Goal: Task Accomplishment & Management: Complete application form

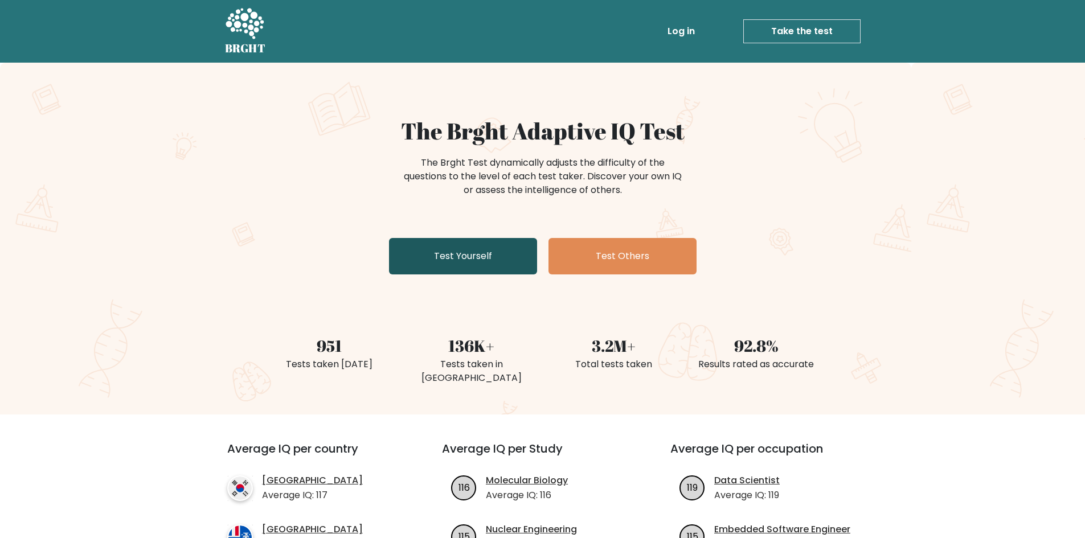
click at [489, 247] on link "Test Yourself" at bounding box center [463, 256] width 148 height 36
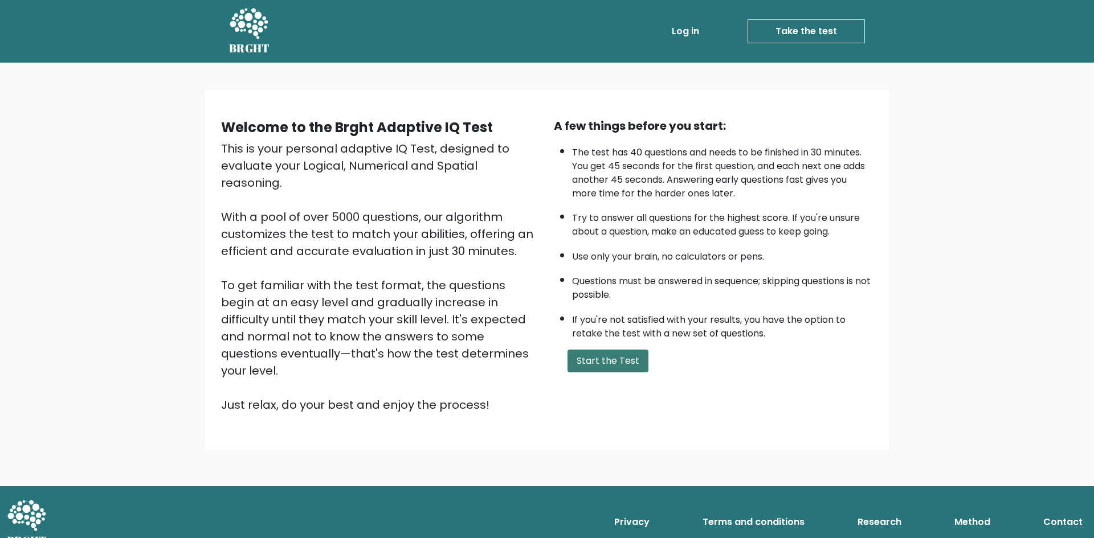
click at [617, 368] on button "Start the Test" at bounding box center [607, 361] width 81 height 23
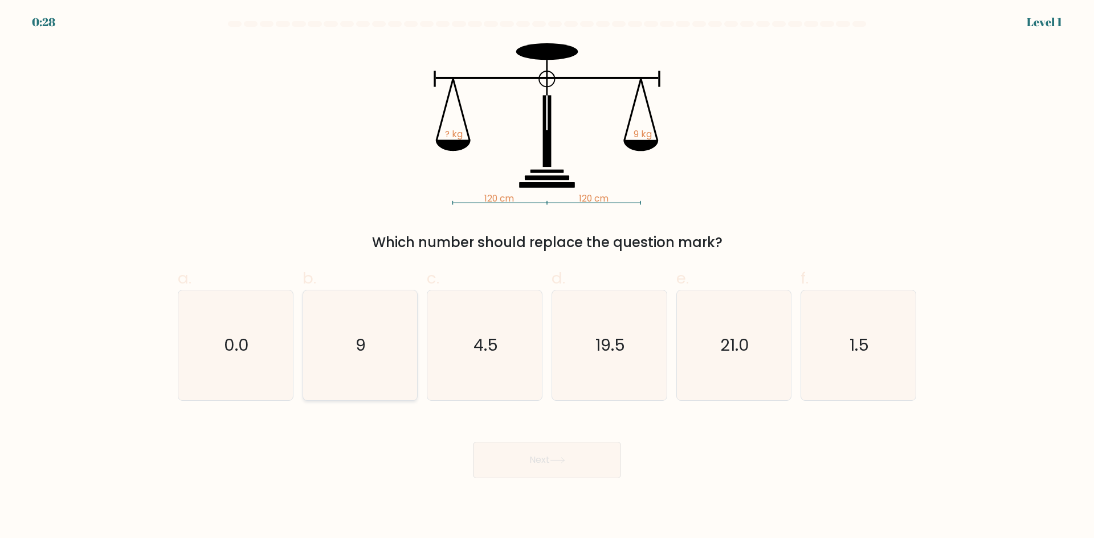
click at [396, 339] on icon "9" at bounding box center [360, 345] width 110 height 110
click at [547, 277] on input "b. 9" at bounding box center [547, 272] width 1 height 7
radio input "true"
click at [538, 462] on button "Next" at bounding box center [547, 460] width 148 height 36
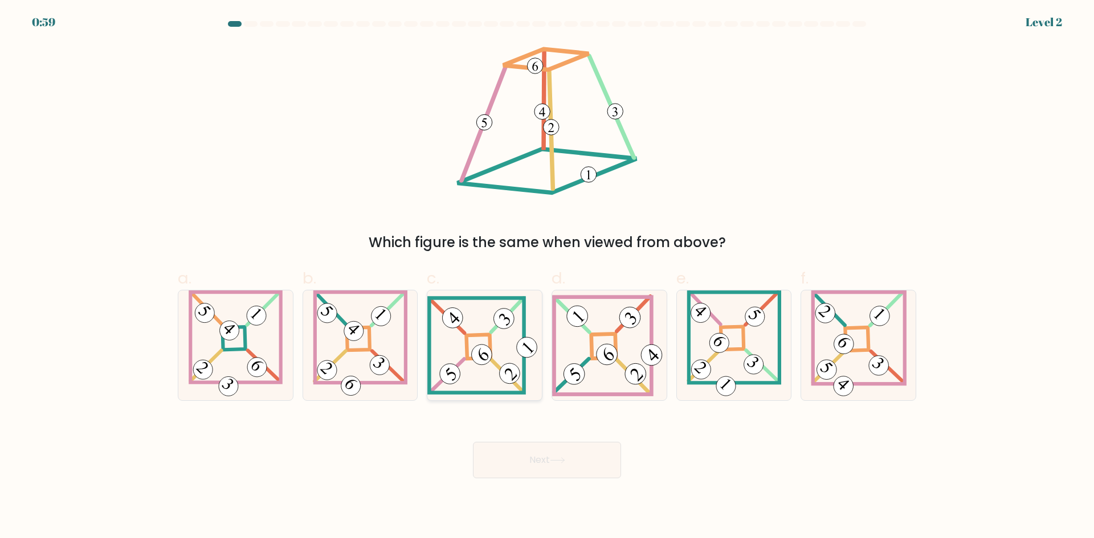
click at [473, 341] on icon at bounding box center [484, 345] width 114 height 99
click at [547, 277] on input "c." at bounding box center [547, 272] width 1 height 7
radio input "true"
click at [598, 468] on button "Next" at bounding box center [547, 460] width 148 height 36
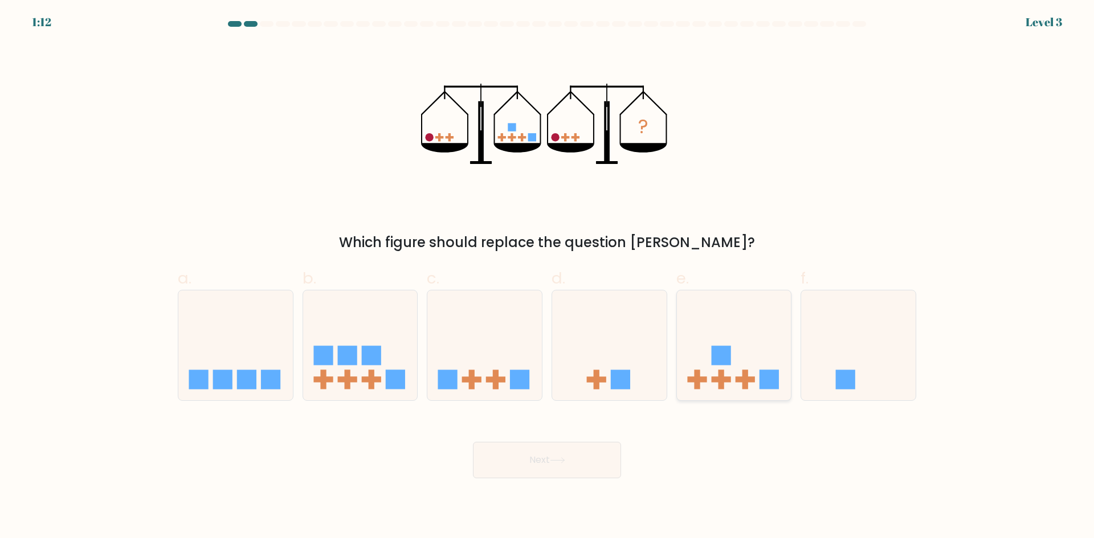
click at [728, 382] on rect at bounding box center [720, 380] width 19 height 6
click at [547, 277] on input "e." at bounding box center [547, 272] width 1 height 7
radio input "true"
click at [575, 465] on button "Next" at bounding box center [547, 460] width 148 height 36
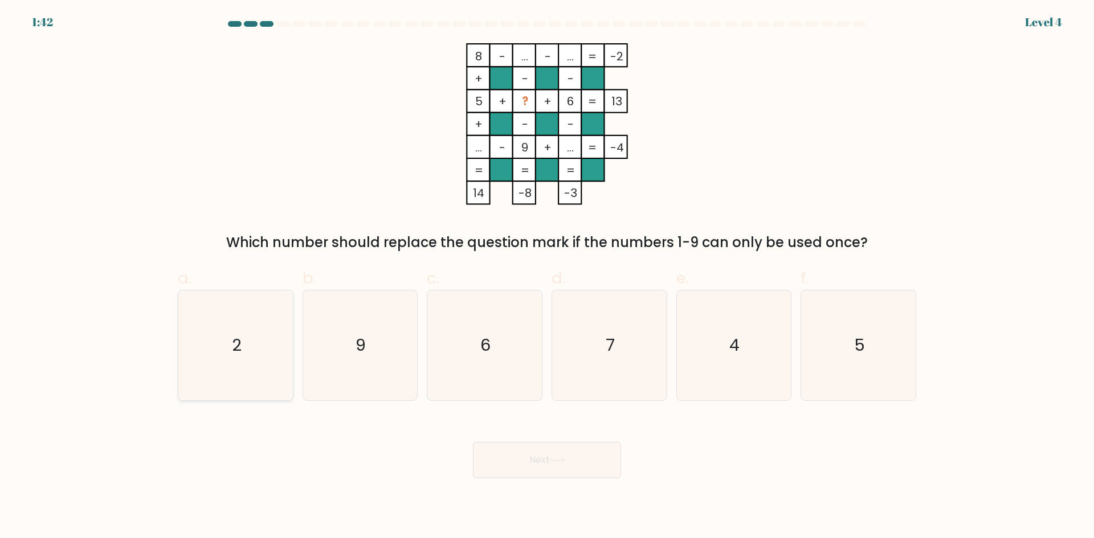
click at [264, 311] on icon "2" at bounding box center [236, 345] width 110 height 110
click at [547, 277] on input "a. 2" at bounding box center [547, 272] width 1 height 7
radio input "true"
click at [579, 461] on button "Next" at bounding box center [547, 460] width 148 height 36
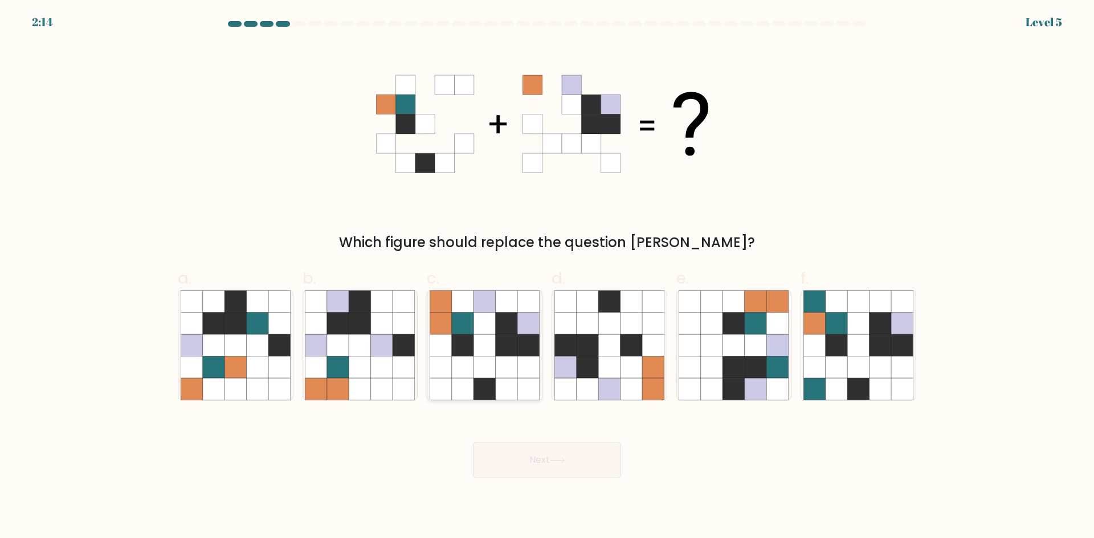
click at [481, 325] on icon at bounding box center [484, 324] width 22 height 22
click at [547, 277] on input "c." at bounding box center [547, 272] width 1 height 7
radio input "true"
click at [518, 457] on button "Next" at bounding box center [547, 460] width 148 height 36
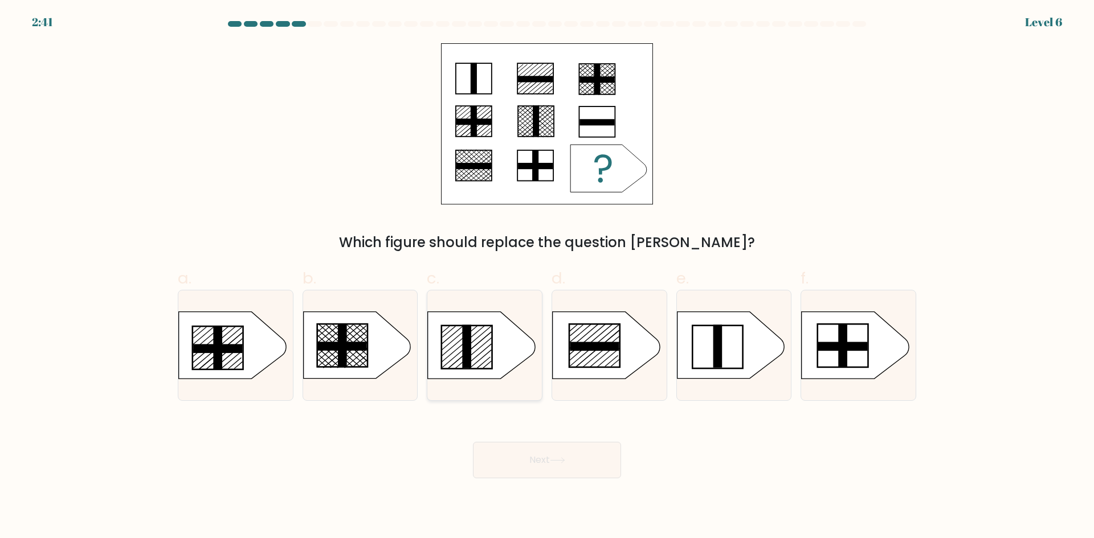
click at [472, 365] on icon at bounding box center [481, 345] width 107 height 67
click at [547, 277] on input "c." at bounding box center [547, 272] width 1 height 7
radio input "true"
click at [558, 454] on button "Next" at bounding box center [547, 460] width 148 height 36
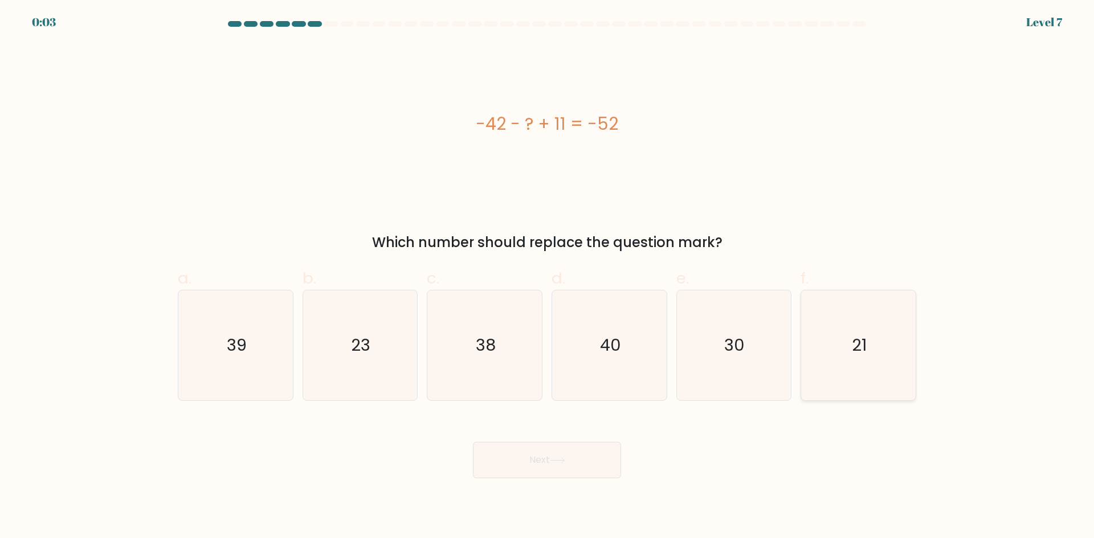
click at [894, 346] on icon "21" at bounding box center [858, 345] width 110 height 110
click at [547, 277] on input "f. 21" at bounding box center [547, 272] width 1 height 7
radio input "true"
click at [547, 455] on button "Next" at bounding box center [547, 460] width 148 height 36
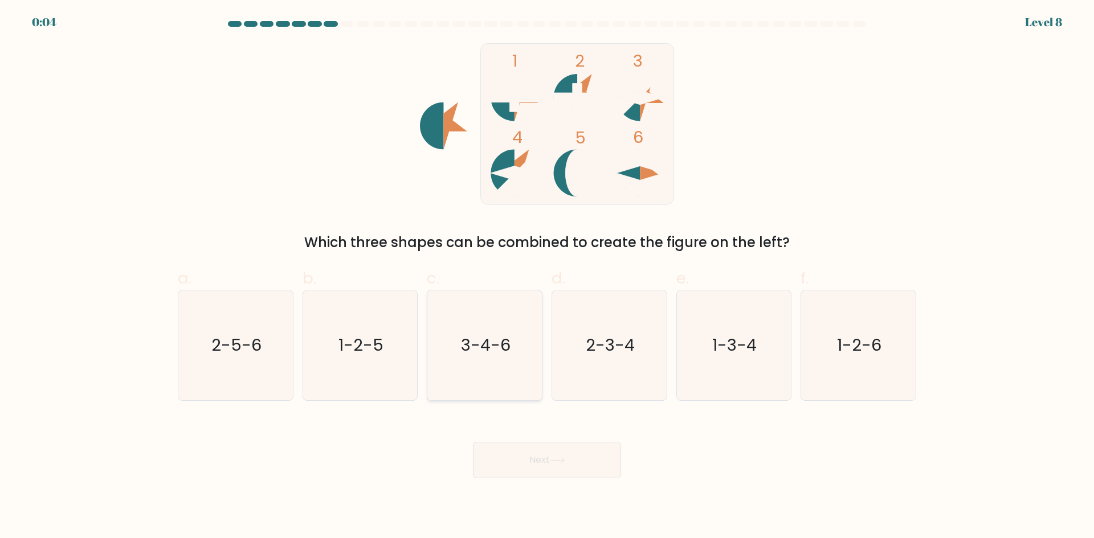
click at [485, 362] on icon "3-4-6" at bounding box center [484, 345] width 110 height 110
click at [547, 277] on input "c. 3-4-6" at bounding box center [547, 272] width 1 height 7
radio input "true"
click at [537, 452] on button "Next" at bounding box center [547, 460] width 148 height 36
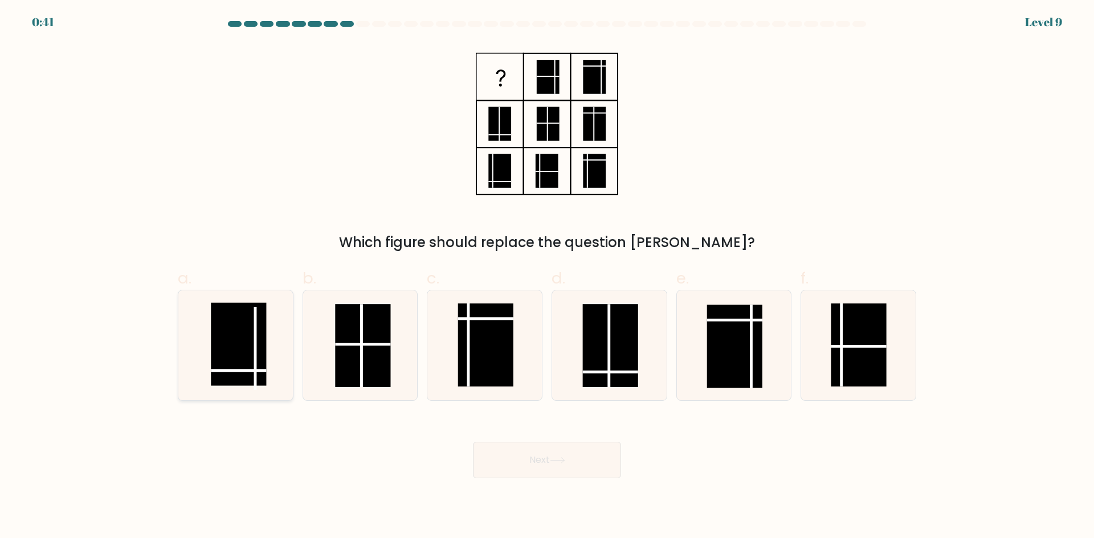
click at [240, 364] on rect at bounding box center [238, 344] width 55 height 83
click at [547, 277] on input "a." at bounding box center [547, 272] width 1 height 7
radio input "true"
click at [539, 466] on button "Next" at bounding box center [547, 460] width 148 height 36
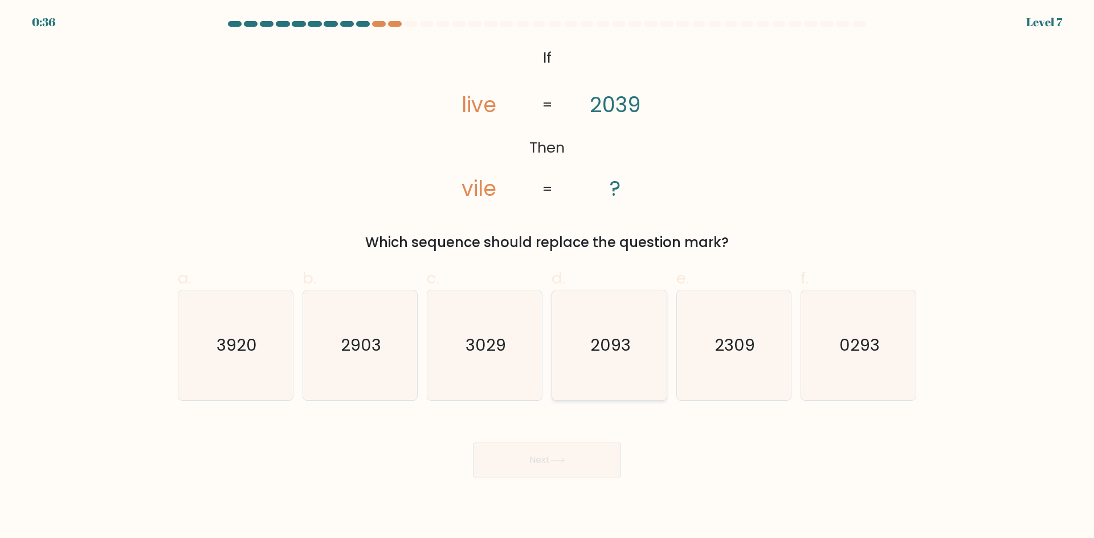
click at [601, 329] on icon "2093" at bounding box center [609, 345] width 110 height 110
click at [547, 277] on input "d. 2093" at bounding box center [547, 272] width 1 height 7
radio input "true"
click at [576, 464] on button "Next" at bounding box center [547, 460] width 148 height 36
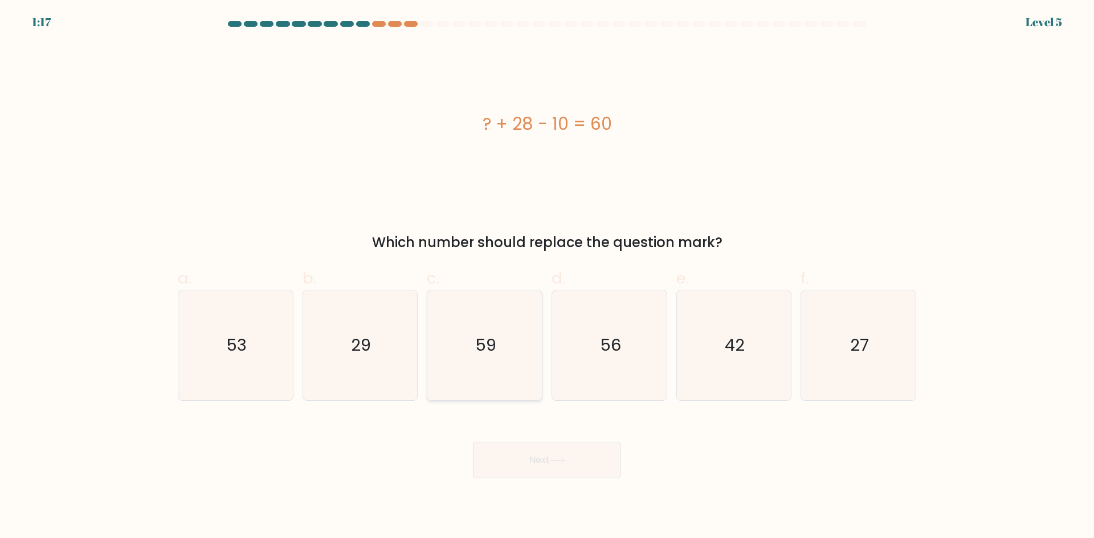
click at [448, 347] on icon "59" at bounding box center [484, 345] width 110 height 110
click at [547, 277] on input "c. 59" at bounding box center [547, 272] width 1 height 7
radio input "true"
click at [555, 453] on button "Next" at bounding box center [547, 460] width 148 height 36
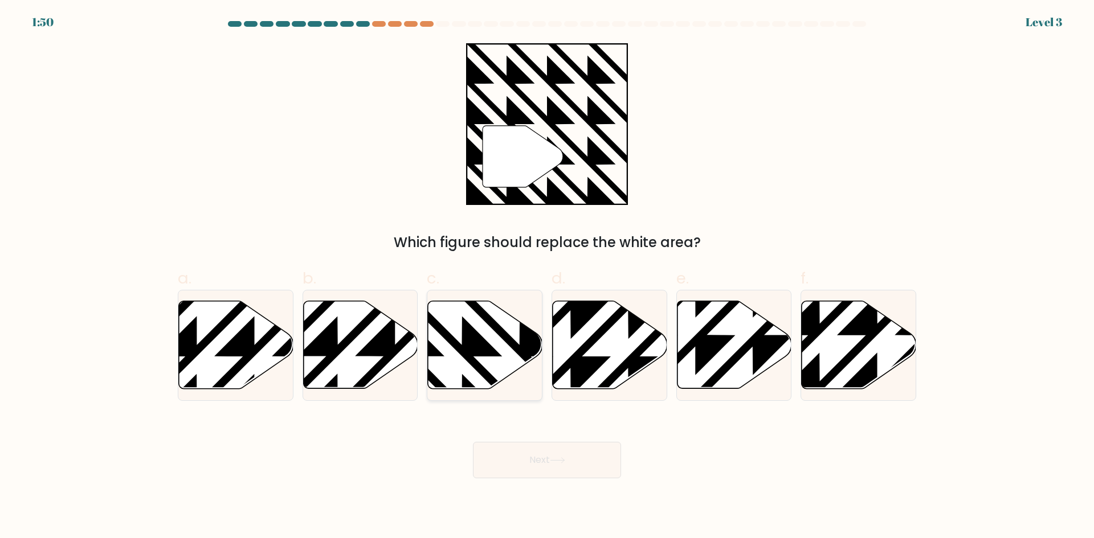
click at [504, 334] on icon at bounding box center [519, 298] width 231 height 231
click at [547, 277] on input "c." at bounding box center [547, 272] width 1 height 7
radio input "true"
click at [590, 465] on button "Next" at bounding box center [547, 460] width 148 height 36
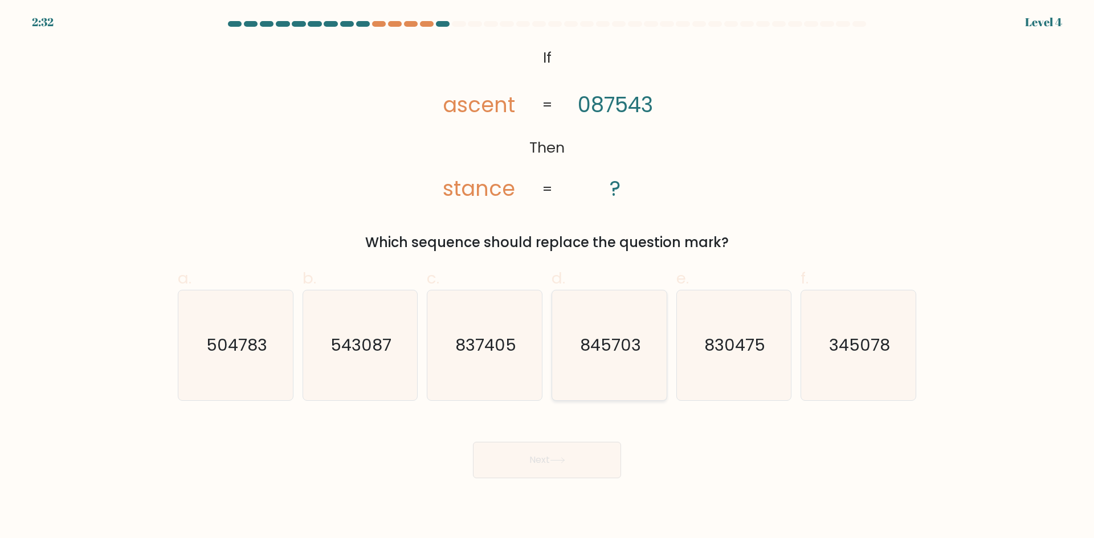
click at [618, 370] on icon "845703" at bounding box center [609, 345] width 110 height 110
click at [547, 277] on input "d. 845703" at bounding box center [547, 272] width 1 height 7
radio input "true"
click at [572, 461] on button "Next" at bounding box center [547, 460] width 148 height 36
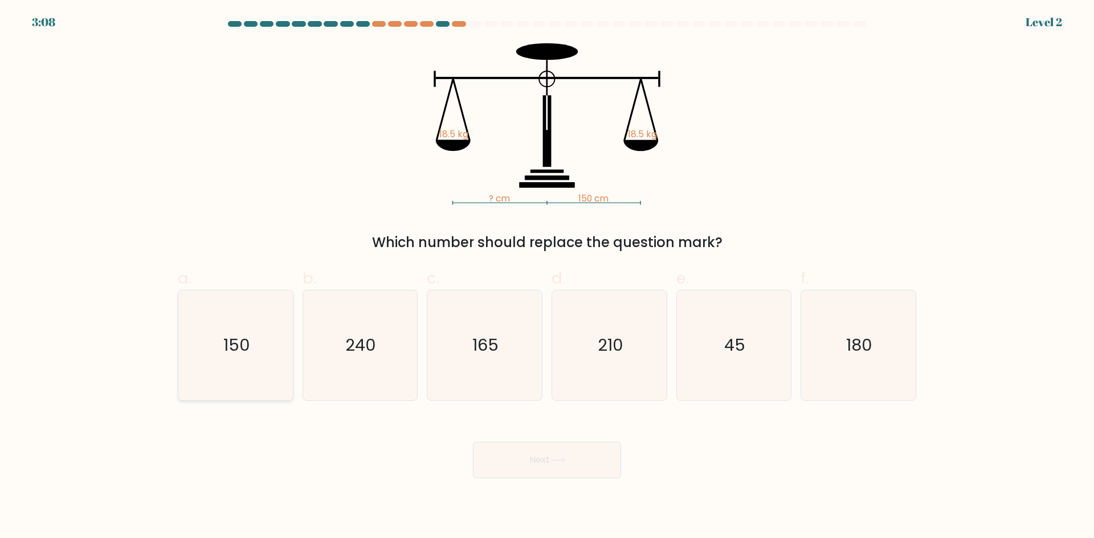
click at [272, 337] on icon "150" at bounding box center [236, 345] width 110 height 110
click at [547, 277] on input "a. 150" at bounding box center [547, 272] width 1 height 7
radio input "true"
click at [587, 459] on button "Next" at bounding box center [547, 460] width 148 height 36
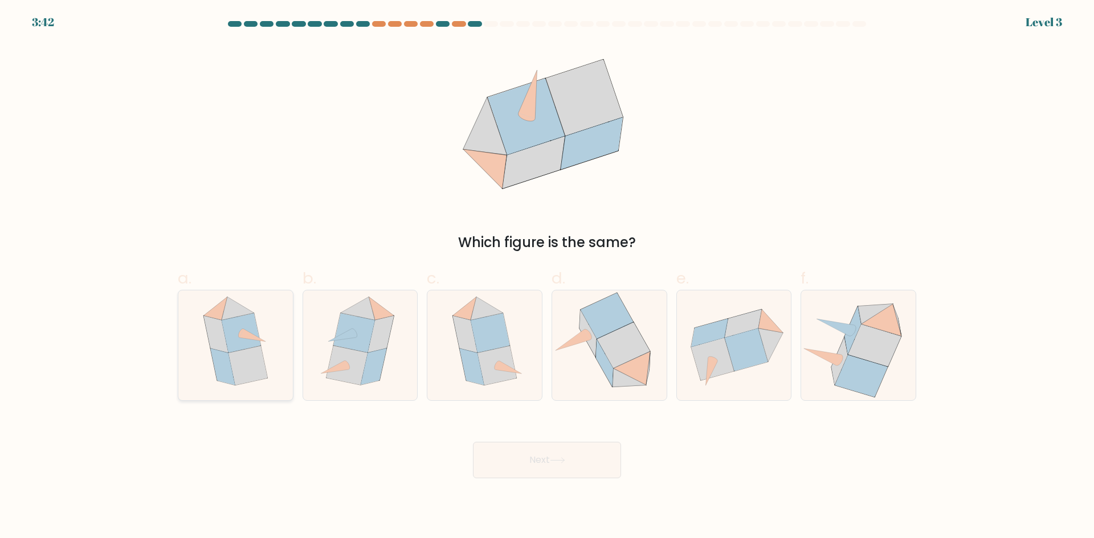
click at [236, 335] on icon at bounding box center [241, 332] width 39 height 39
click at [547, 277] on input "a." at bounding box center [547, 272] width 1 height 7
radio input "true"
click at [591, 462] on button "Next" at bounding box center [547, 460] width 148 height 36
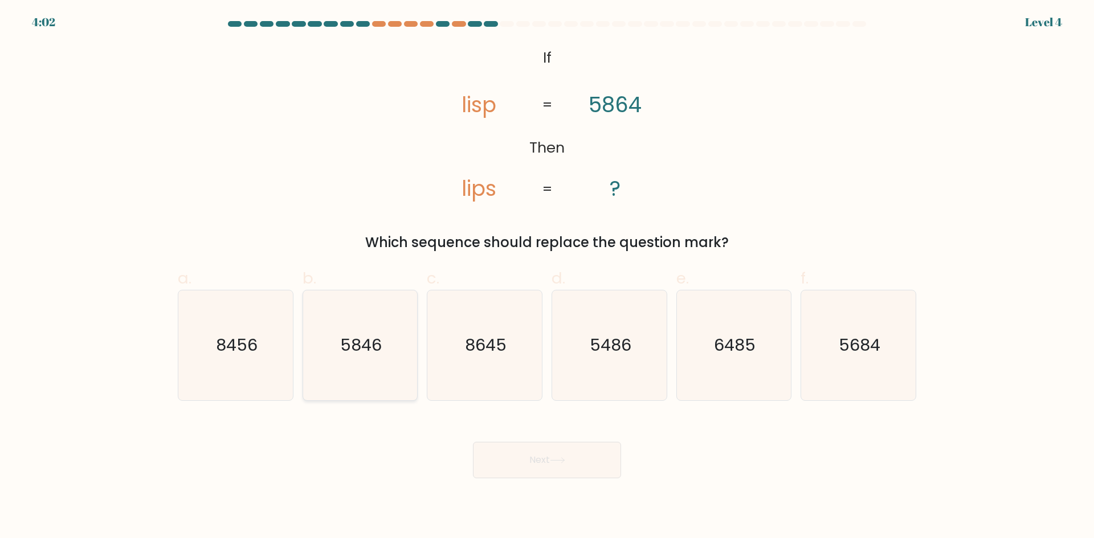
click at [356, 359] on icon "5846" at bounding box center [360, 345] width 110 height 110
click at [547, 277] on input "b. 5846" at bounding box center [547, 272] width 1 height 7
radio input "true"
click at [572, 462] on button "Next" at bounding box center [547, 460] width 148 height 36
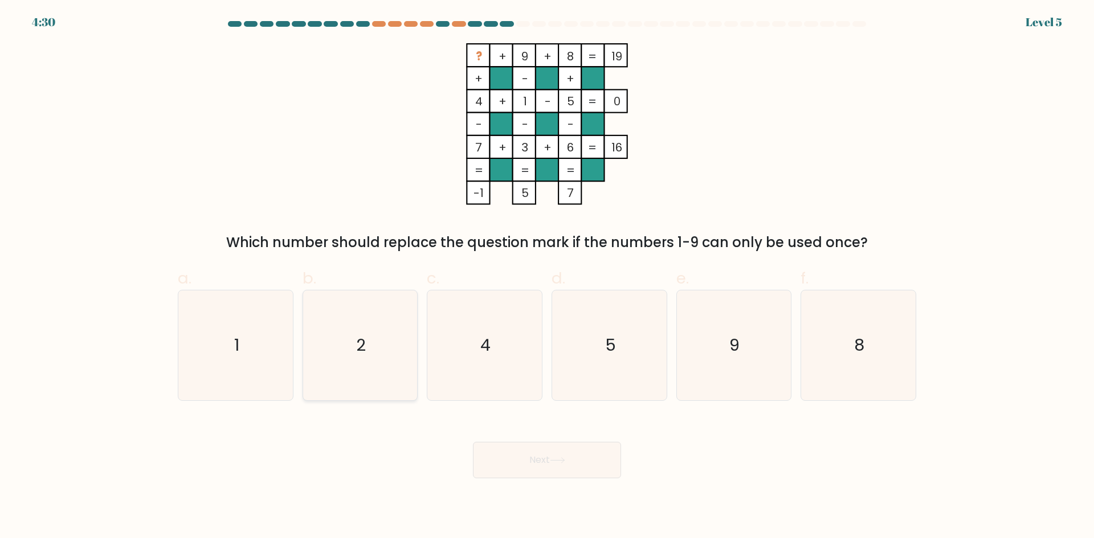
click at [365, 345] on text "2" at bounding box center [361, 345] width 10 height 23
click at [547, 277] on input "b. 2" at bounding box center [547, 272] width 1 height 7
radio input "true"
click at [527, 460] on button "Next" at bounding box center [547, 460] width 148 height 36
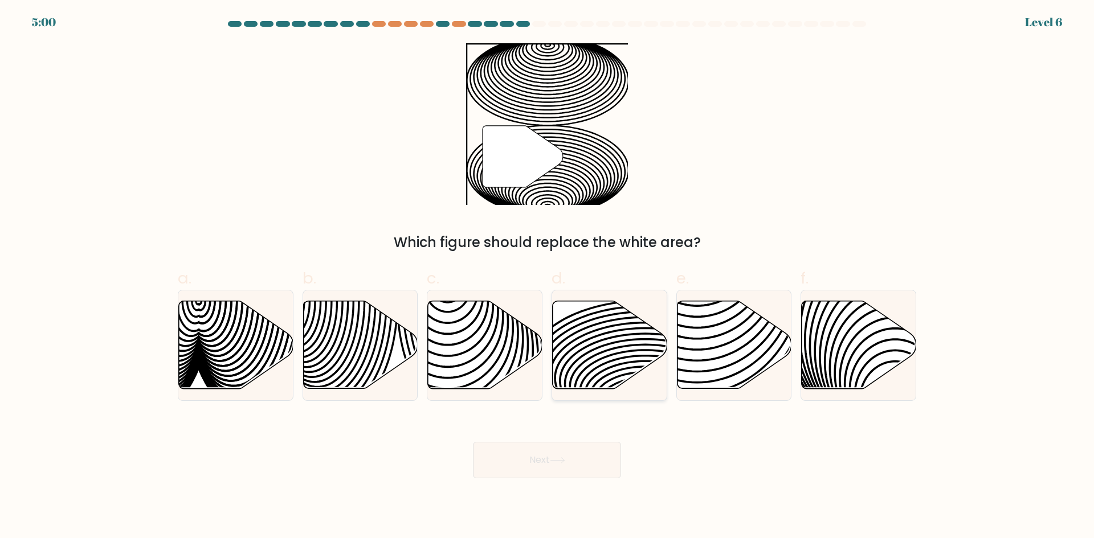
click at [624, 360] on icon at bounding box center [609, 345] width 114 height 88
click at [547, 277] on input "d." at bounding box center [547, 272] width 1 height 7
radio input "true"
click at [593, 460] on button "Next" at bounding box center [547, 460] width 148 height 36
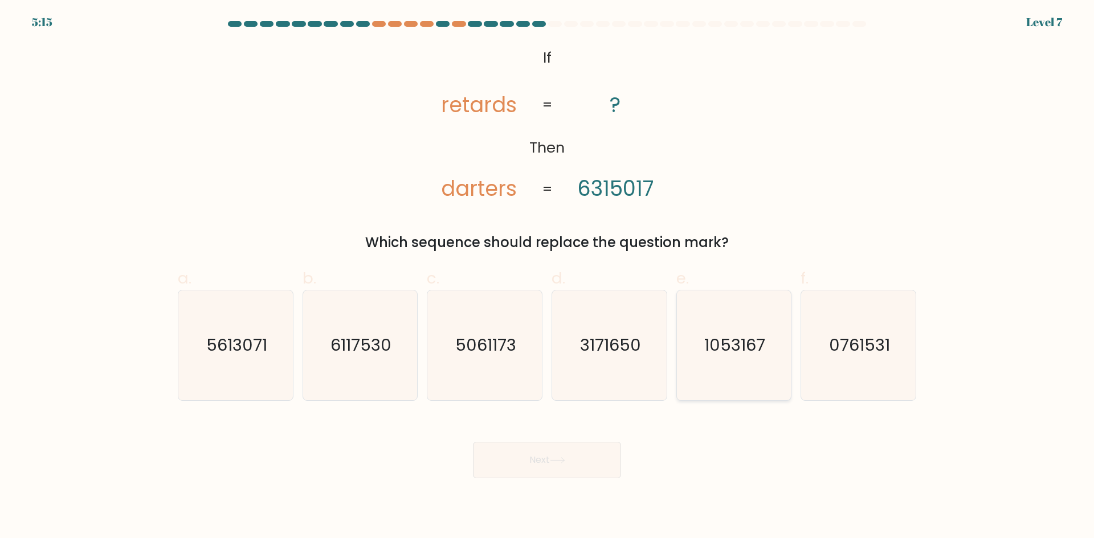
click at [753, 387] on icon "1053167" at bounding box center [733, 345] width 110 height 110
click at [547, 277] on input "e. 1053167" at bounding box center [547, 272] width 1 height 7
radio input "true"
click at [583, 454] on button "Next" at bounding box center [547, 460] width 148 height 36
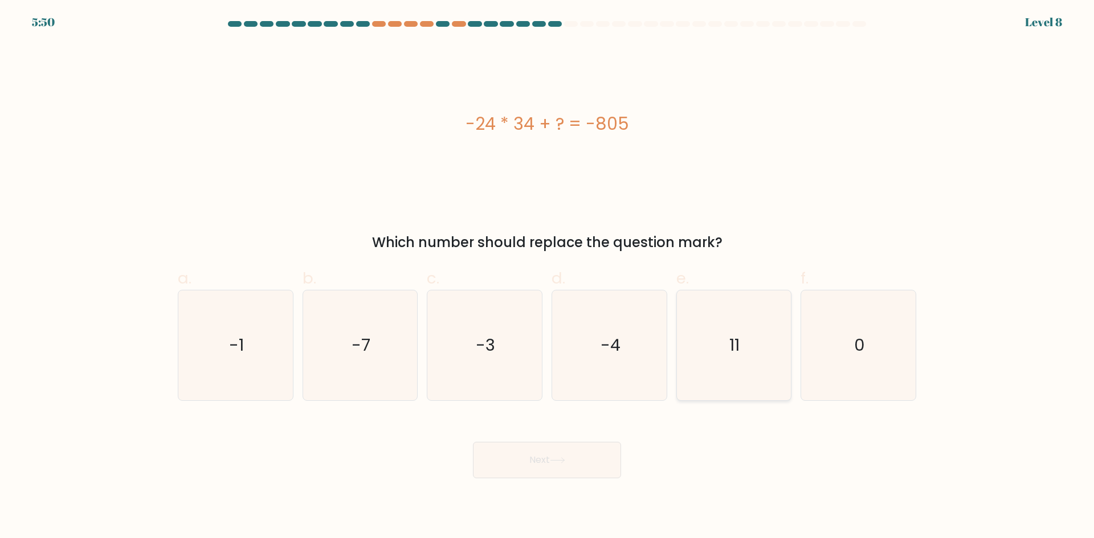
click at [718, 342] on icon "11" at bounding box center [733, 345] width 110 height 110
click at [547, 277] on input "e. 11" at bounding box center [547, 272] width 1 height 7
radio input "true"
click at [582, 469] on button "Next" at bounding box center [547, 460] width 148 height 36
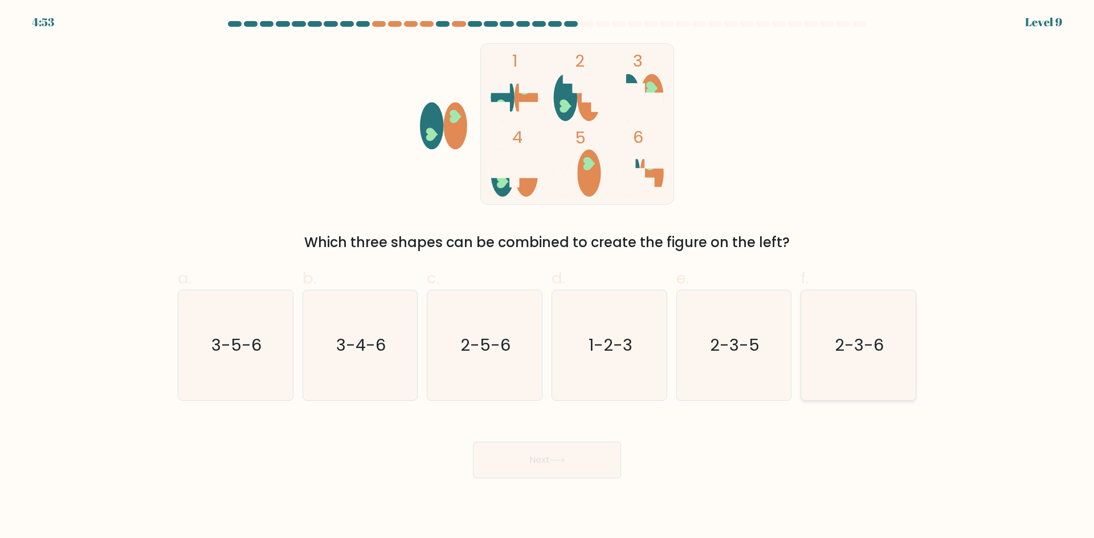
click at [865, 376] on icon "2-3-6" at bounding box center [858, 345] width 110 height 110
click at [547, 277] on input "f. 2-3-6" at bounding box center [547, 272] width 1 height 7
radio input "true"
click at [600, 465] on button "Next" at bounding box center [547, 460] width 148 height 36
click at [574, 460] on button "Next" at bounding box center [547, 460] width 148 height 36
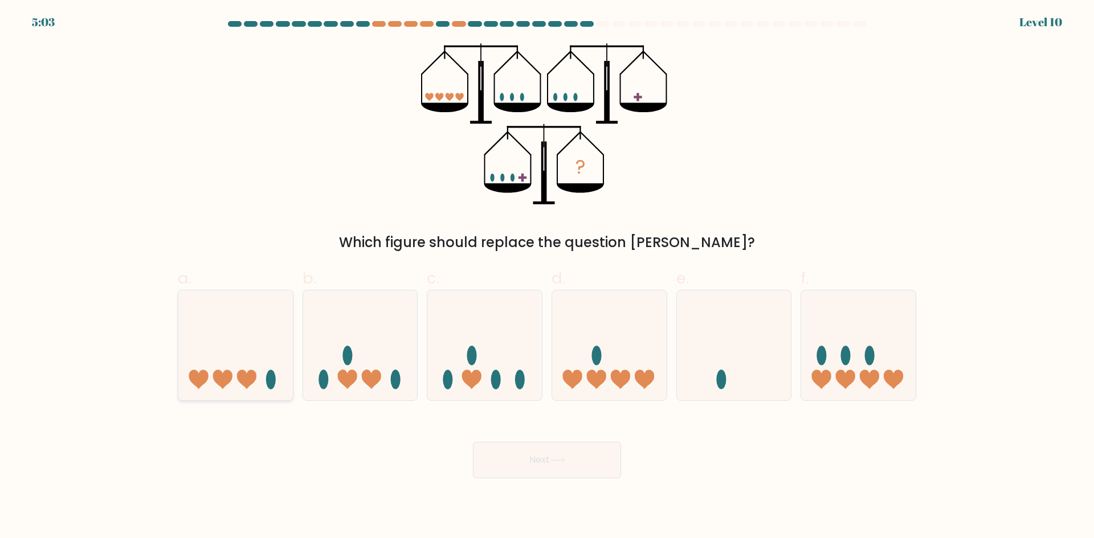
click at [277, 392] on icon at bounding box center [235, 345] width 114 height 95
click at [547, 277] on input "a." at bounding box center [547, 272] width 1 height 7
radio input "true"
click at [553, 465] on button "Next" at bounding box center [547, 460] width 148 height 36
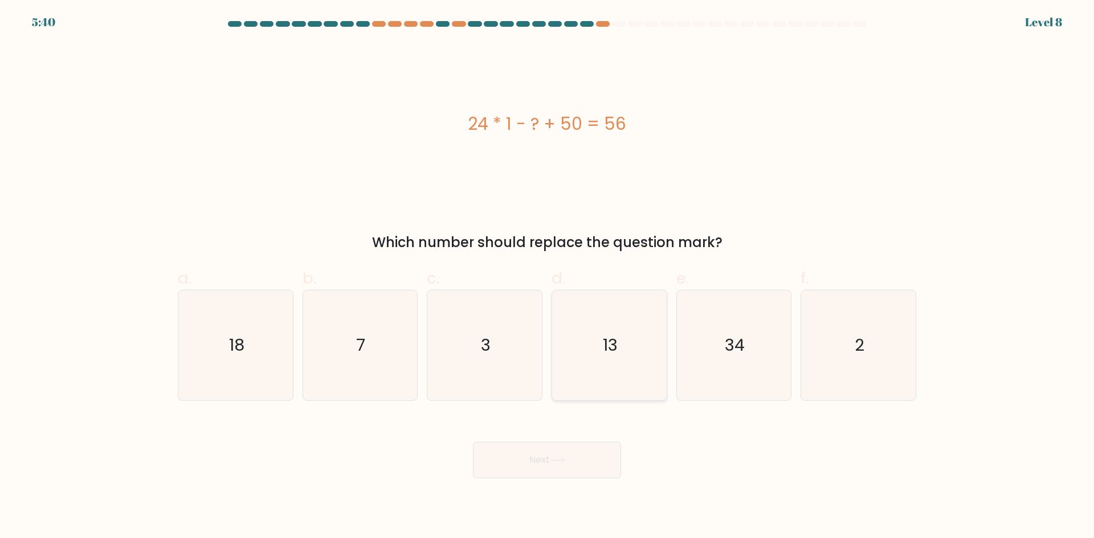
click at [607, 335] on text "13" at bounding box center [610, 345] width 15 height 23
click at [547, 277] on input "d. 13" at bounding box center [547, 272] width 1 height 7
radio input "true"
click at [593, 462] on button "Next" at bounding box center [547, 460] width 148 height 36
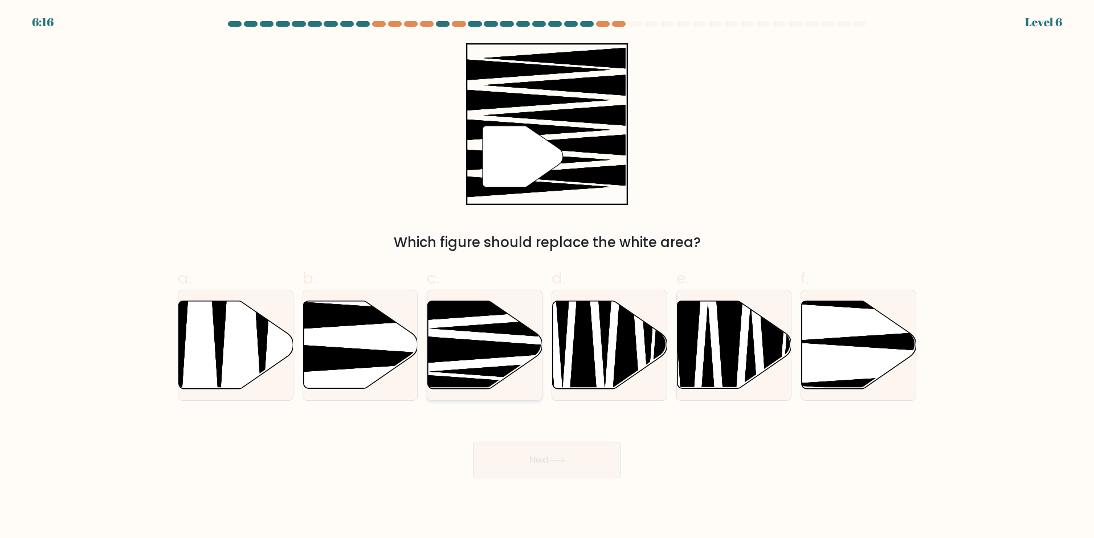
click at [498, 351] on icon at bounding box center [507, 350] width 206 height 30
click at [547, 277] on input "c." at bounding box center [547, 272] width 1 height 7
radio input "true"
click at [575, 455] on button "Next" at bounding box center [547, 460] width 148 height 36
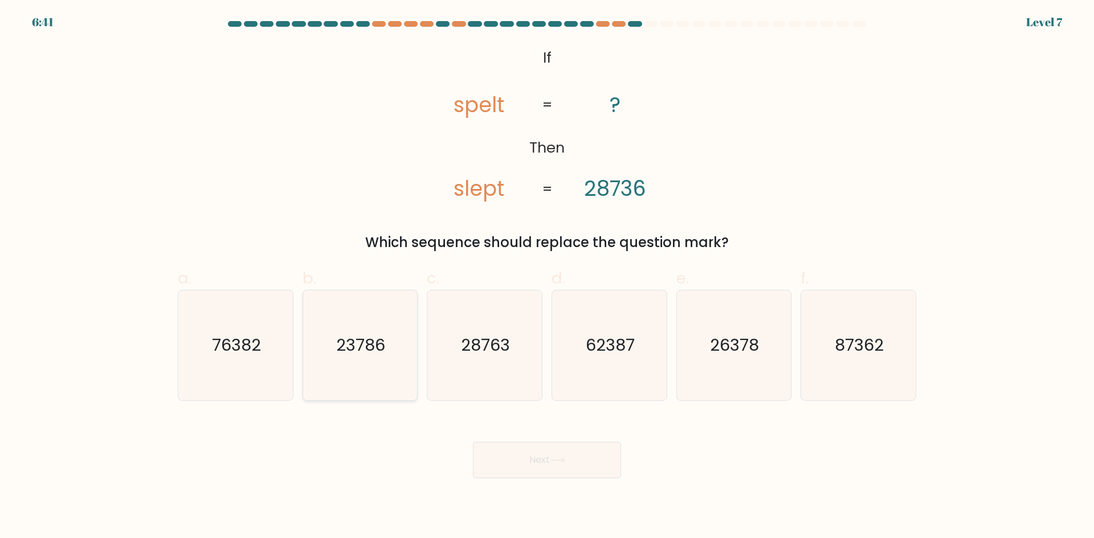
click at [375, 361] on icon "23786" at bounding box center [360, 345] width 110 height 110
click at [547, 277] on input "b. 23786" at bounding box center [547, 272] width 1 height 7
radio input "true"
click at [538, 460] on button "Next" at bounding box center [547, 460] width 148 height 36
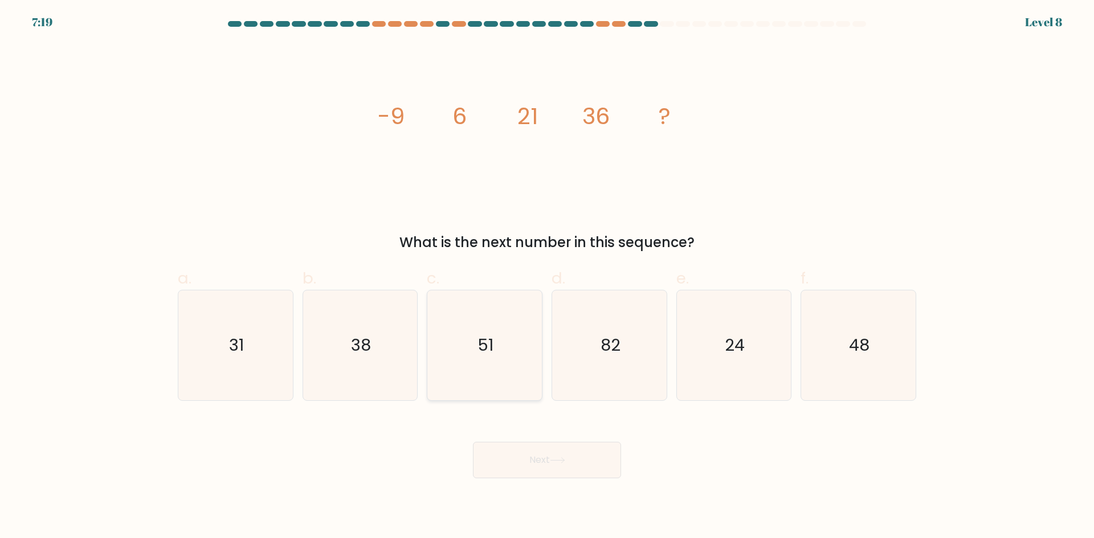
click at [521, 361] on icon "51" at bounding box center [484, 345] width 110 height 110
click at [547, 277] on input "c. 51" at bounding box center [547, 272] width 1 height 7
radio input "true"
click at [589, 458] on button "Next" at bounding box center [547, 460] width 148 height 36
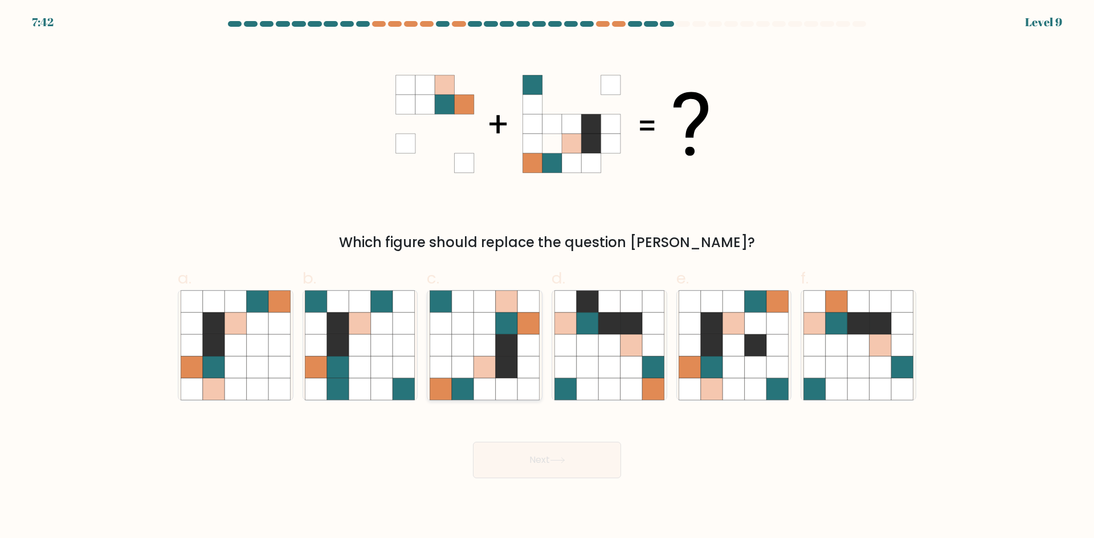
click at [526, 326] on icon at bounding box center [528, 324] width 22 height 22
click at [547, 277] on input "c." at bounding box center [547, 272] width 1 height 7
radio input "true"
click at [562, 457] on icon at bounding box center [557, 460] width 15 height 6
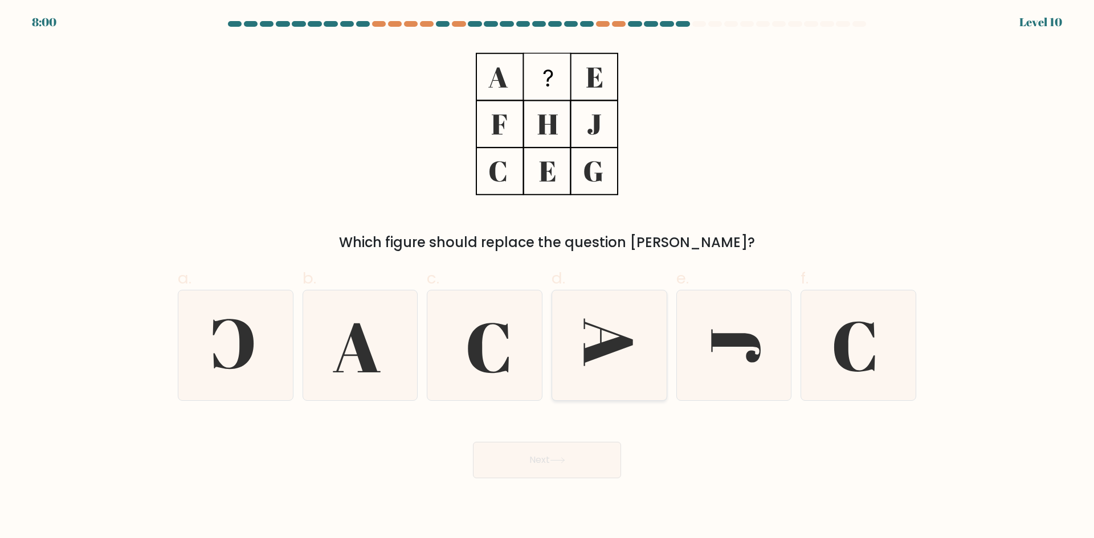
click at [572, 347] on icon at bounding box center [609, 345] width 110 height 110
click at [547, 277] on input "d." at bounding box center [547, 272] width 1 height 7
radio input "true"
click at [548, 456] on button "Next" at bounding box center [547, 460] width 148 height 36
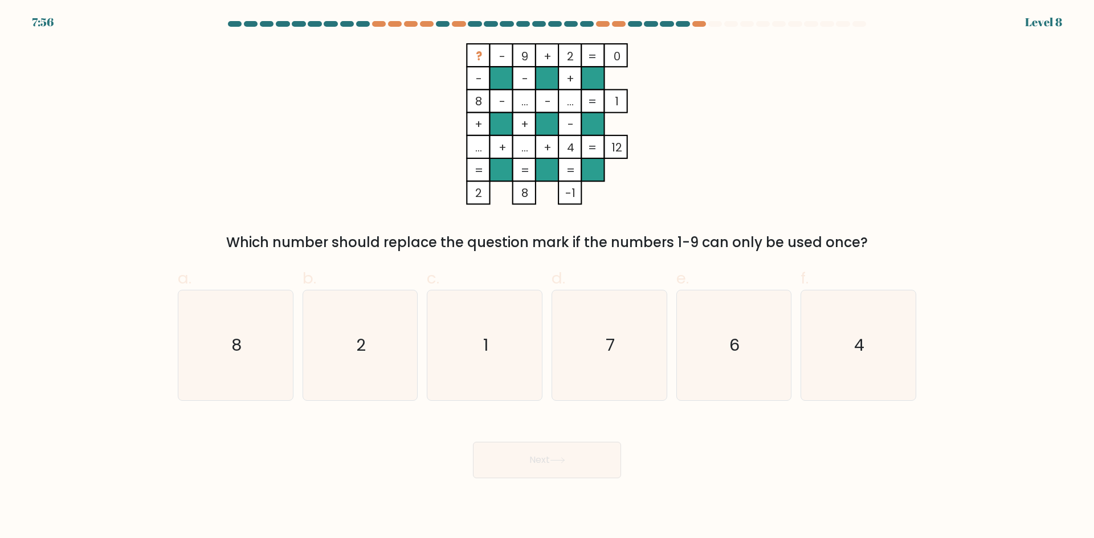
click at [552, 464] on button "Next" at bounding box center [547, 460] width 148 height 36
click at [589, 241] on div "Which number should replace the question mark if the numbers 1-9 can only be us…" at bounding box center [547, 242] width 724 height 21
click at [463, 349] on icon "1" at bounding box center [484, 345] width 110 height 110
click at [547, 277] on input "c. 1" at bounding box center [547, 272] width 1 height 7
radio input "true"
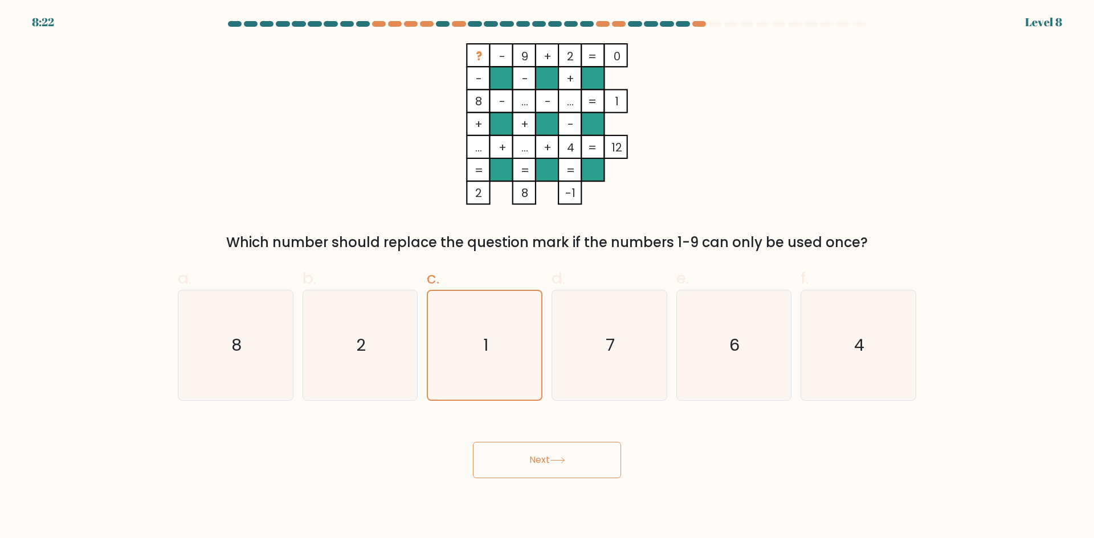
click at [523, 457] on button "Next" at bounding box center [547, 460] width 148 height 36
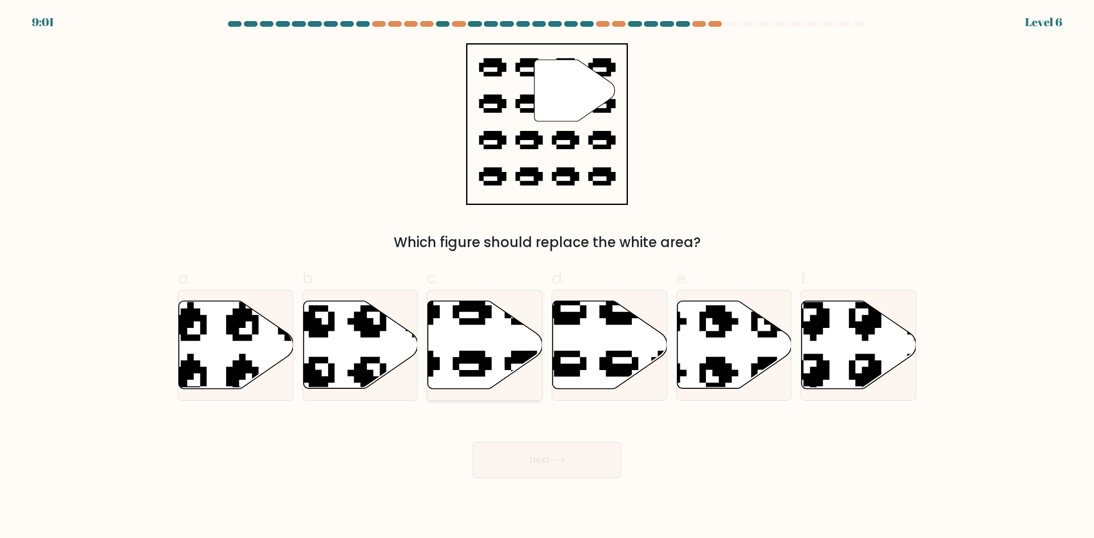
click at [471, 337] on icon at bounding box center [485, 345] width 114 height 88
click at [547, 277] on input "c." at bounding box center [547, 272] width 1 height 7
radio input "true"
click at [538, 454] on button "Next" at bounding box center [547, 460] width 148 height 36
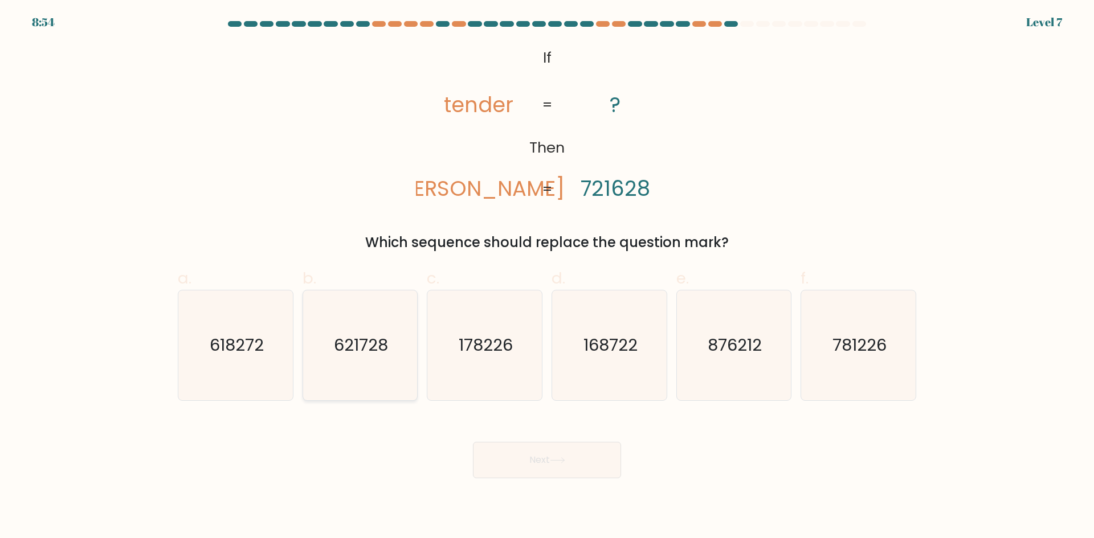
click at [384, 384] on icon "621728" at bounding box center [360, 345] width 110 height 110
click at [547, 277] on input "b. 621728" at bounding box center [547, 272] width 1 height 7
radio input "true"
click at [529, 448] on button "Next" at bounding box center [547, 460] width 148 height 36
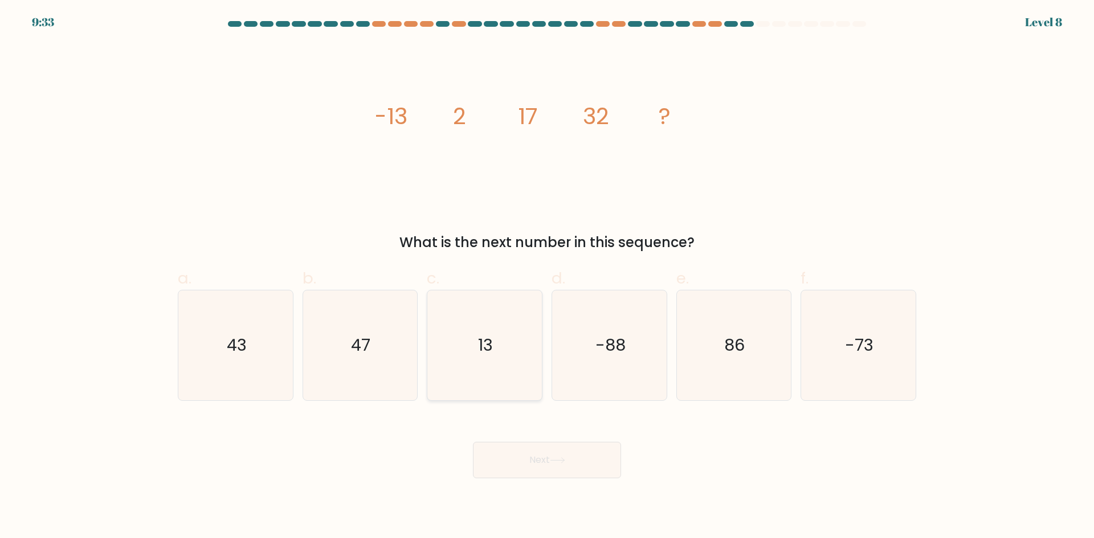
click at [470, 356] on icon "13" at bounding box center [484, 345] width 110 height 110
click at [547, 277] on input "c. 13" at bounding box center [547, 272] width 1 height 7
radio input "true"
click at [724, 345] on text "86" at bounding box center [734, 345] width 21 height 23
click at [547, 277] on input "e. 86" at bounding box center [547, 272] width 1 height 7
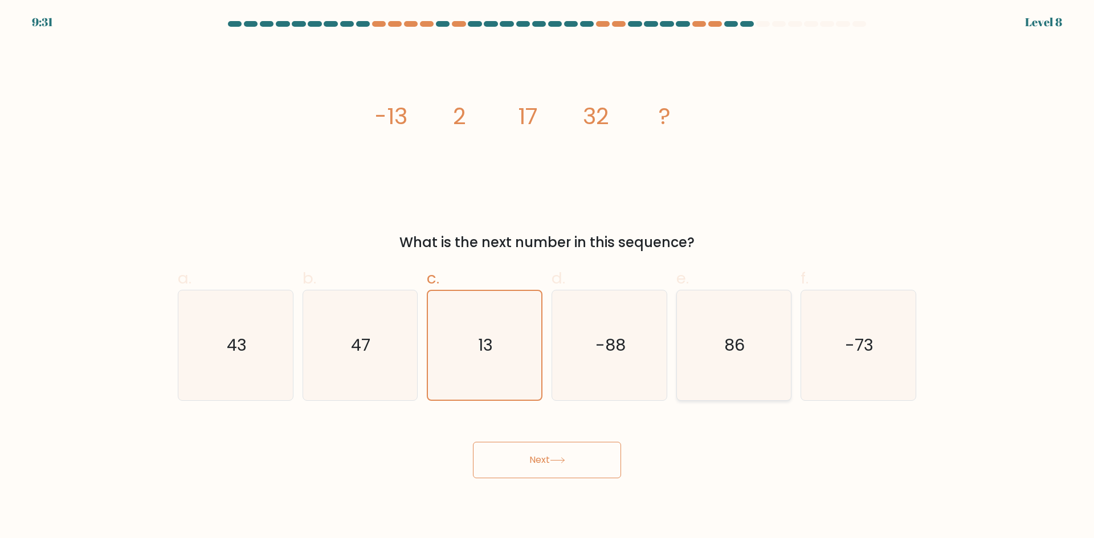
radio input "true"
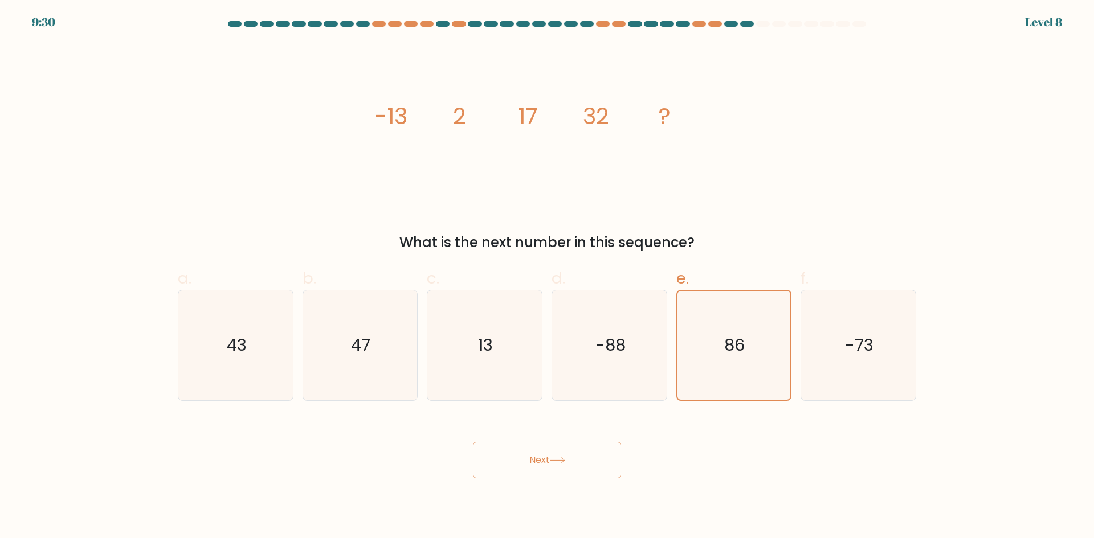
click at [564, 472] on button "Next" at bounding box center [547, 460] width 148 height 36
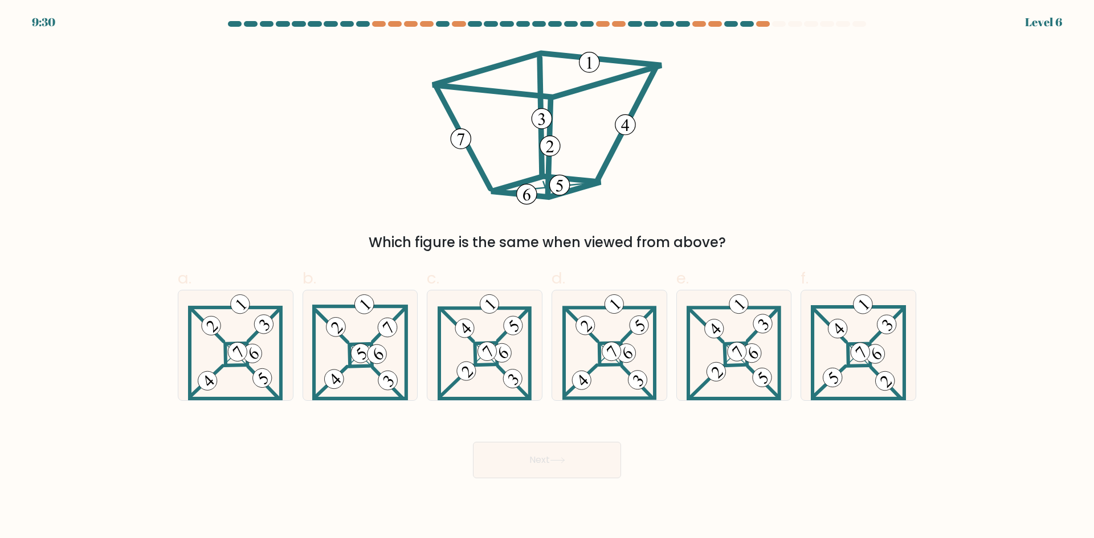
click at [568, 464] on button "Next" at bounding box center [547, 460] width 148 height 36
click at [369, 378] on icon at bounding box center [360, 345] width 96 height 110
click at [547, 277] on input "b." at bounding box center [547, 272] width 1 height 7
radio input "true"
click at [375, 347] on 898 at bounding box center [376, 354] width 27 height 27
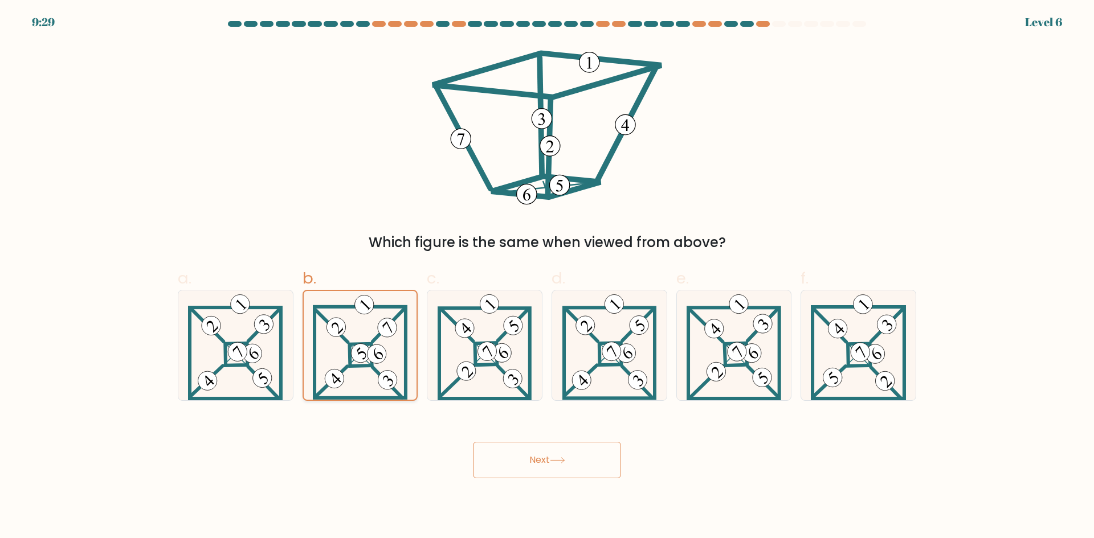
click at [547, 277] on input "b." at bounding box center [547, 272] width 1 height 7
click at [536, 460] on button "Next" at bounding box center [547, 460] width 148 height 36
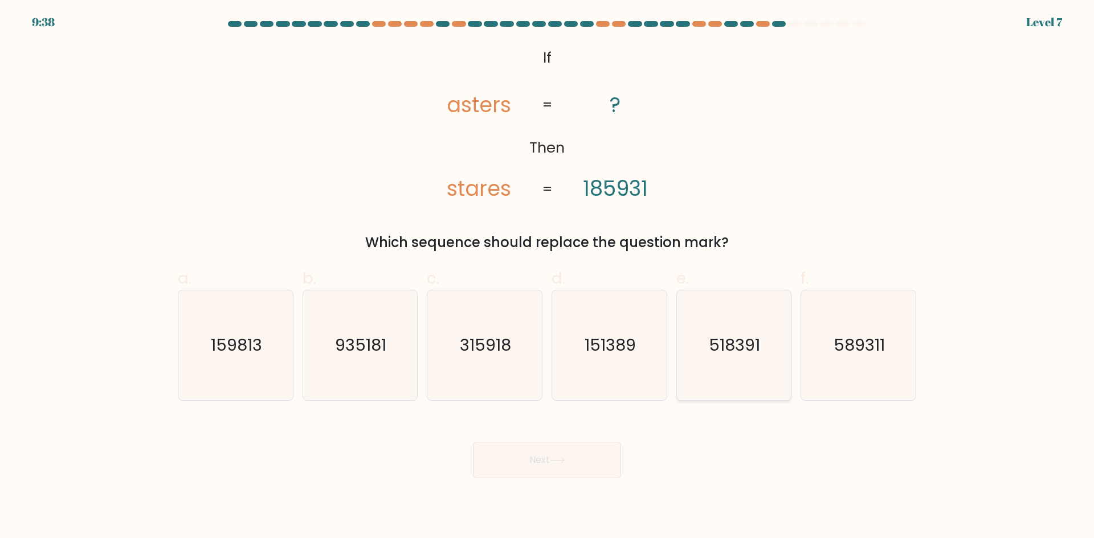
click at [773, 383] on icon "518391" at bounding box center [733, 345] width 110 height 110
click at [547, 277] on input "e. 518391" at bounding box center [547, 272] width 1 height 7
radio input "true"
click at [578, 449] on button "Next" at bounding box center [547, 460] width 148 height 36
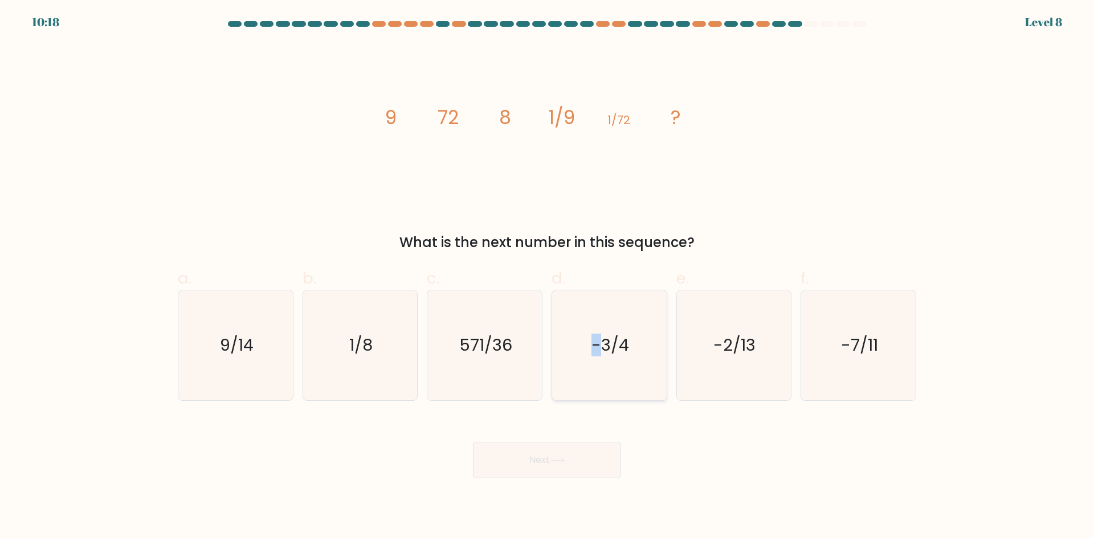
click at [597, 326] on icon "-3/4" at bounding box center [609, 345] width 110 height 110
click at [597, 474] on button "Next" at bounding box center [547, 460] width 148 height 36
click at [609, 375] on icon "-3/4" at bounding box center [609, 345] width 110 height 110
click at [547, 277] on input "d. -3/4" at bounding box center [547, 272] width 1 height 7
radio input "true"
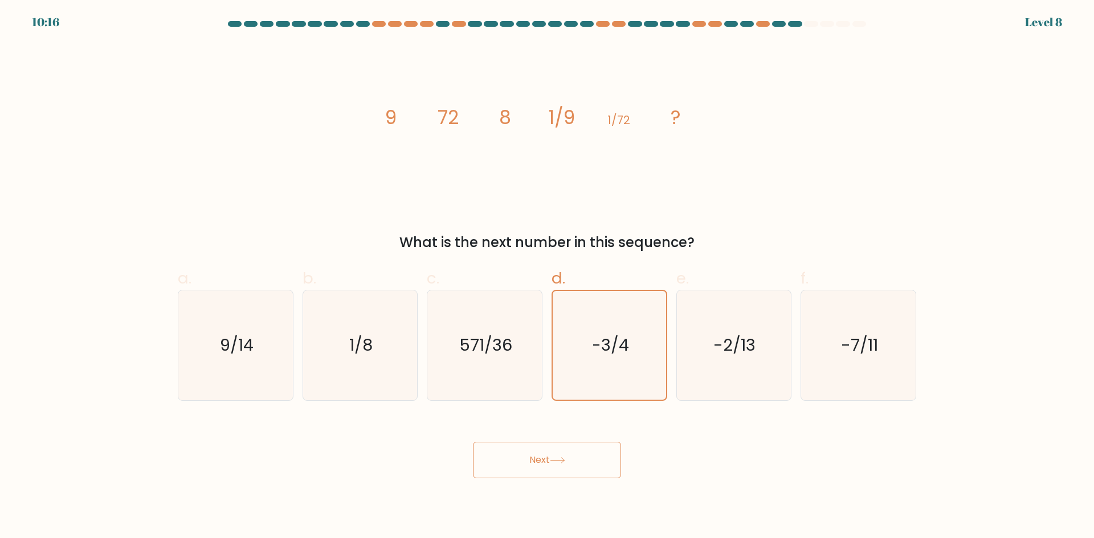
click at [557, 458] on icon at bounding box center [557, 460] width 15 height 6
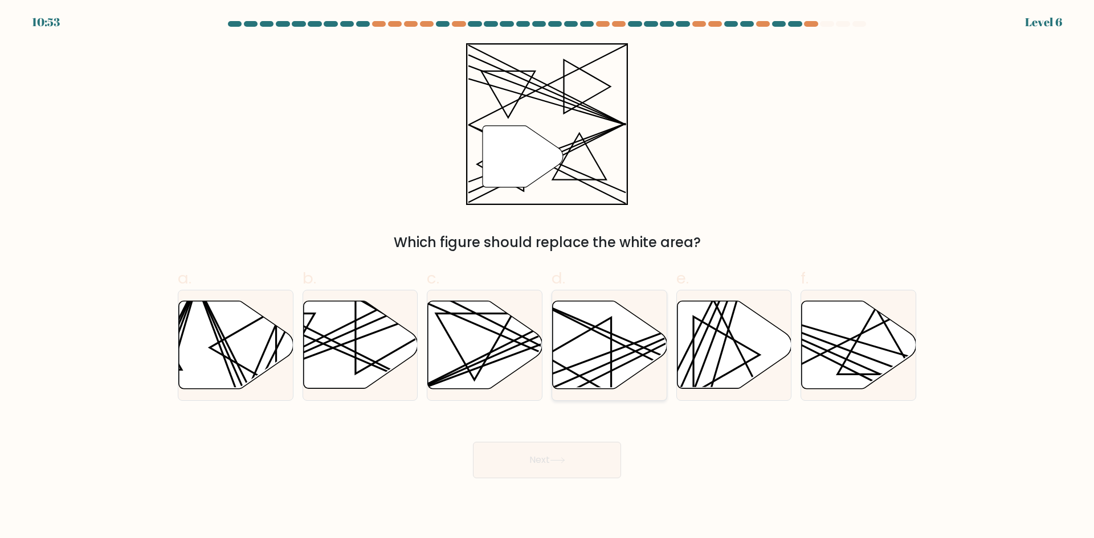
click at [601, 374] on icon at bounding box center [609, 345] width 114 height 88
click at [547, 277] on input "d." at bounding box center [547, 272] width 1 height 7
radio input "true"
click at [572, 461] on button "Next" at bounding box center [547, 460] width 148 height 36
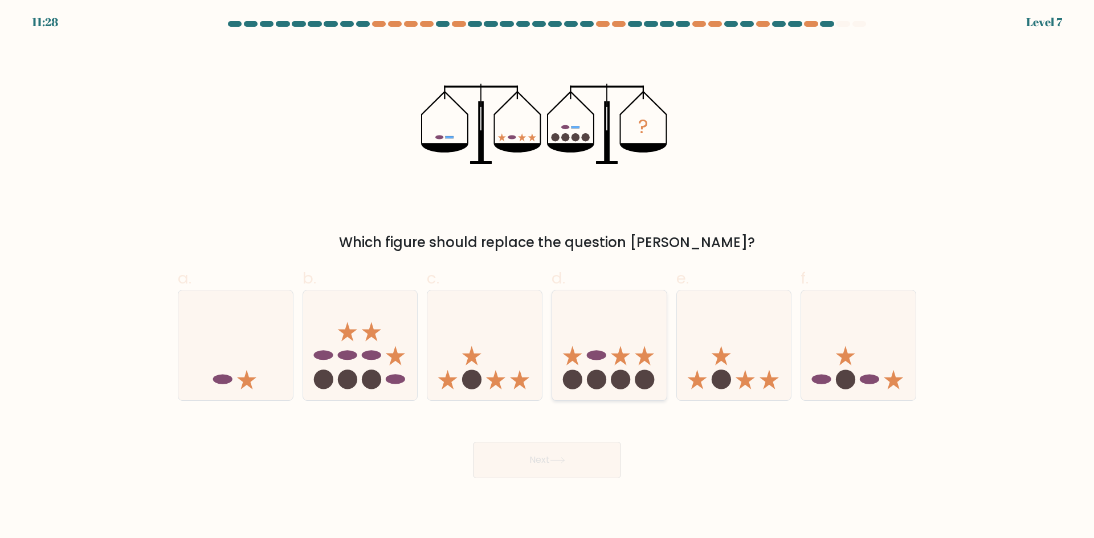
click at [625, 367] on icon at bounding box center [609, 345] width 114 height 95
click at [547, 277] on input "d." at bounding box center [547, 272] width 1 height 7
radio input "true"
click at [584, 461] on button "Next" at bounding box center [547, 460] width 148 height 36
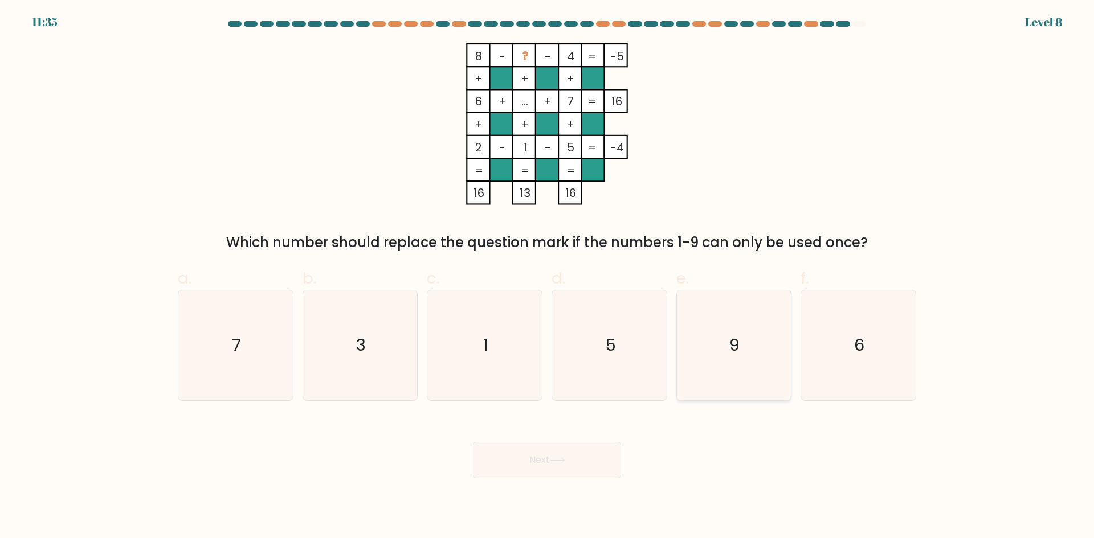
click at [765, 340] on icon "9" at bounding box center [733, 345] width 110 height 110
click at [547, 277] on input "e. 9" at bounding box center [547, 272] width 1 height 7
radio input "true"
click at [601, 466] on button "Next" at bounding box center [547, 460] width 148 height 36
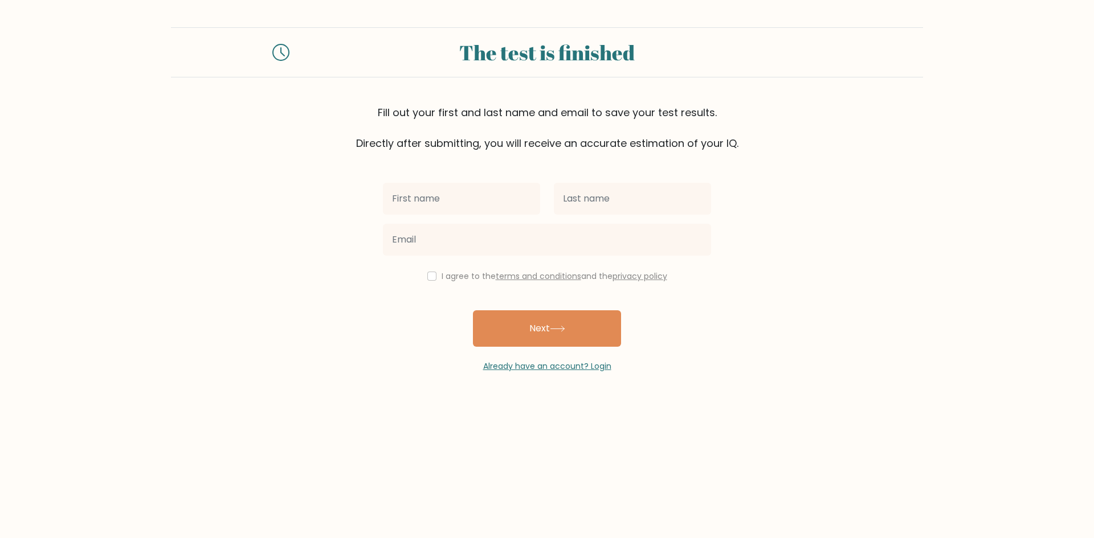
click at [454, 200] on input "text" at bounding box center [461, 199] width 157 height 32
type input "asia"
click at [573, 199] on input "text" at bounding box center [632, 199] width 157 height 32
type input "wood"
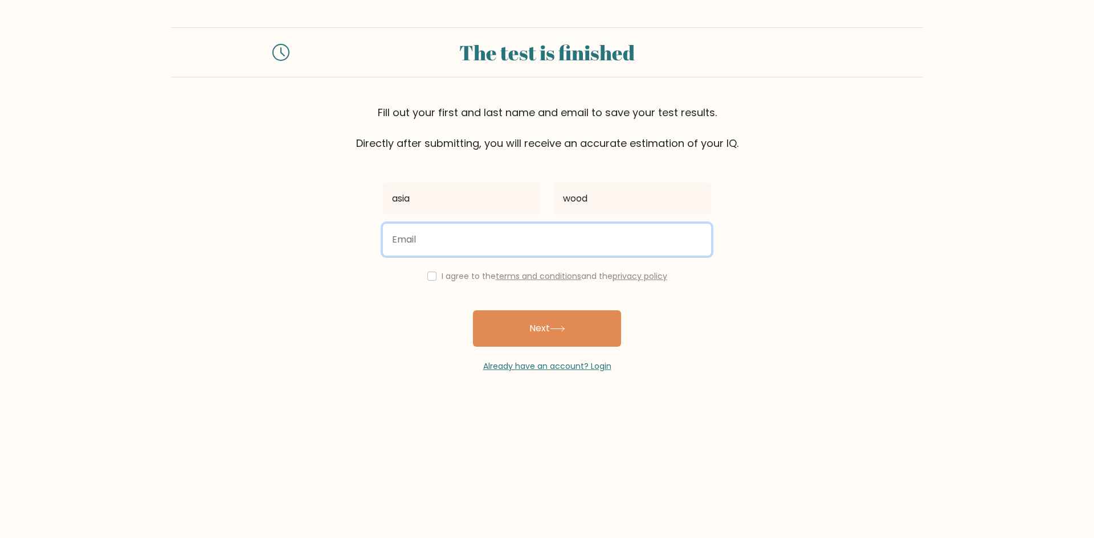
click at [546, 249] on input "email" at bounding box center [547, 240] width 328 height 32
type input "[EMAIL_ADDRESS][DOMAIN_NAME]"
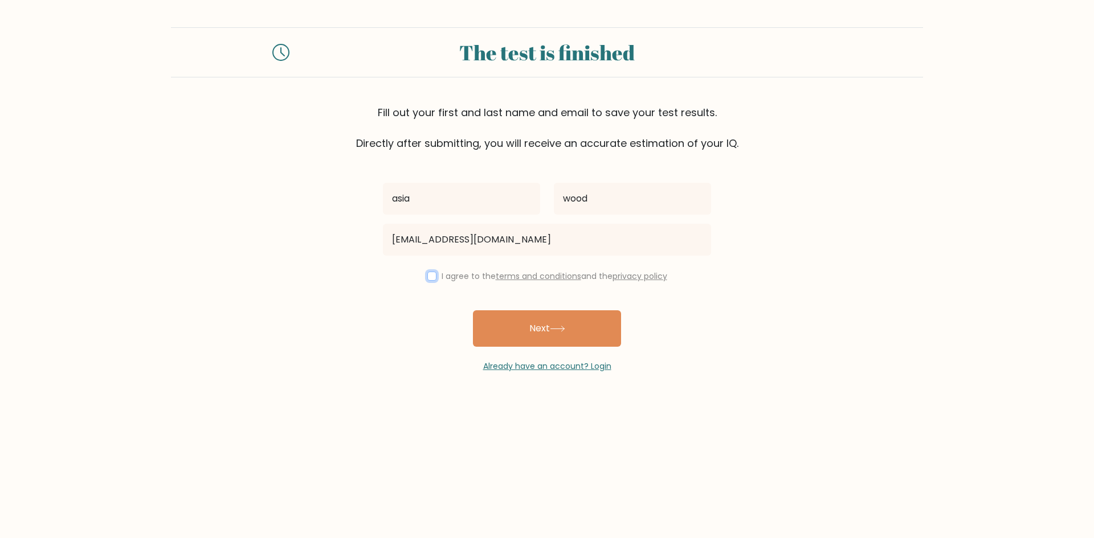
click at [430, 276] on input "checkbox" at bounding box center [431, 276] width 9 height 9
checkbox input "true"
click at [546, 332] on button "Next" at bounding box center [547, 328] width 148 height 36
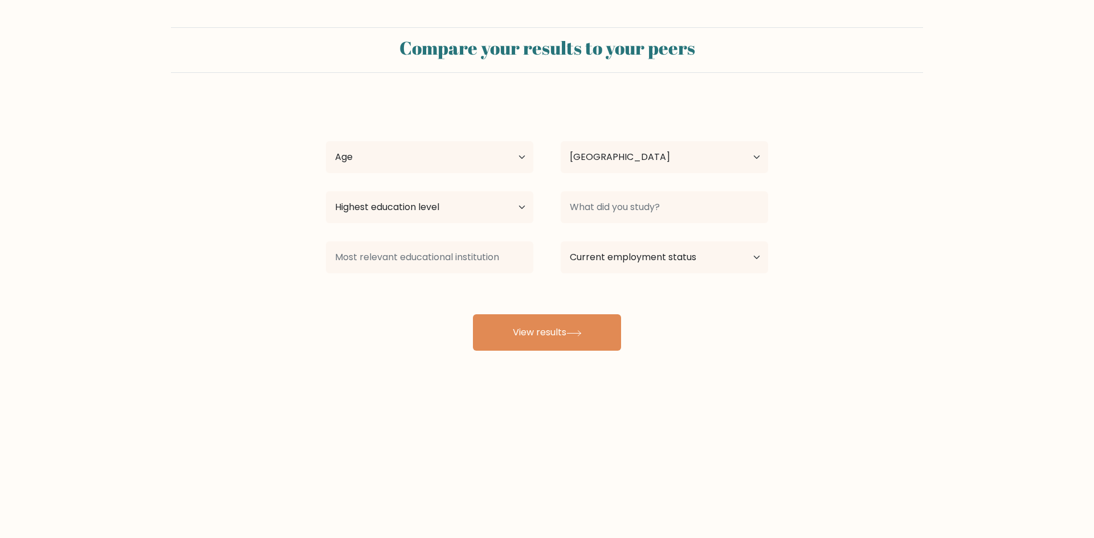
select select "US"
click at [552, 336] on button "View results" at bounding box center [547, 332] width 148 height 36
click at [421, 141] on select "Age Under [DEMOGRAPHIC_DATA] [DEMOGRAPHIC_DATA] [DEMOGRAPHIC_DATA] [DEMOGRAPHIC…" at bounding box center [429, 157] width 207 height 32
select select "18_24"
click at [326, 141] on select "Age Under [DEMOGRAPHIC_DATA] [DEMOGRAPHIC_DATA] [DEMOGRAPHIC_DATA] [DEMOGRAPHIC…" at bounding box center [429, 157] width 207 height 32
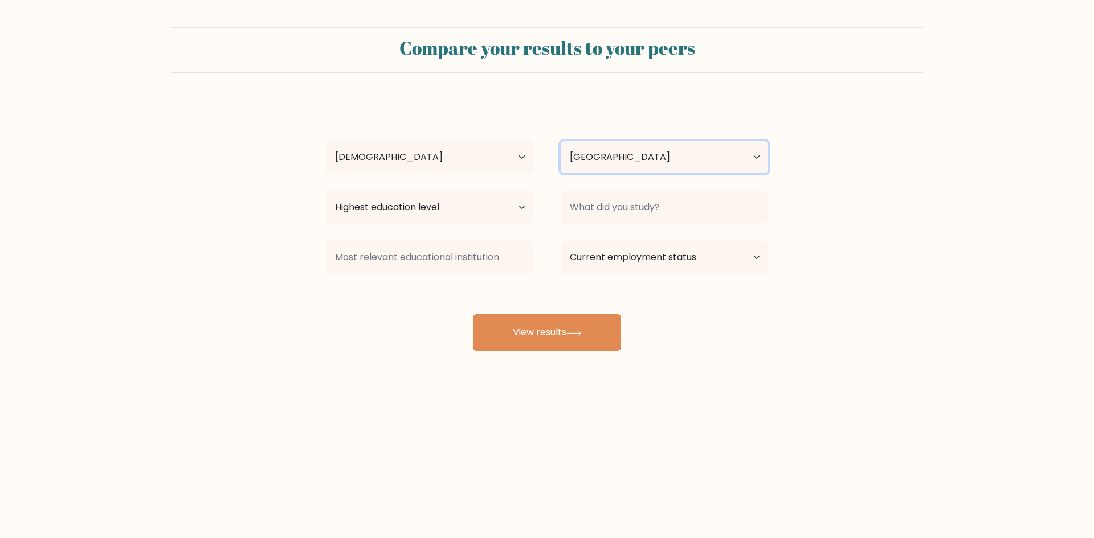
drag, startPoint x: 617, startPoint y: 157, endPoint x: 615, endPoint y: 171, distance: 14.5
click at [617, 156] on select "Country [GEOGRAPHIC_DATA] [GEOGRAPHIC_DATA] [GEOGRAPHIC_DATA] [US_STATE] [GEOGR…" at bounding box center [663, 157] width 207 height 32
click at [485, 190] on div "Highest education level No schooling Primary Lower Secondary Upper Secondary Oc…" at bounding box center [429, 207] width 235 height 41
drag, startPoint x: 479, startPoint y: 210, endPoint x: 489, endPoint y: 222, distance: 15.8
click at [479, 210] on select "Highest education level No schooling Primary Lower Secondary Upper Secondary Oc…" at bounding box center [429, 207] width 207 height 32
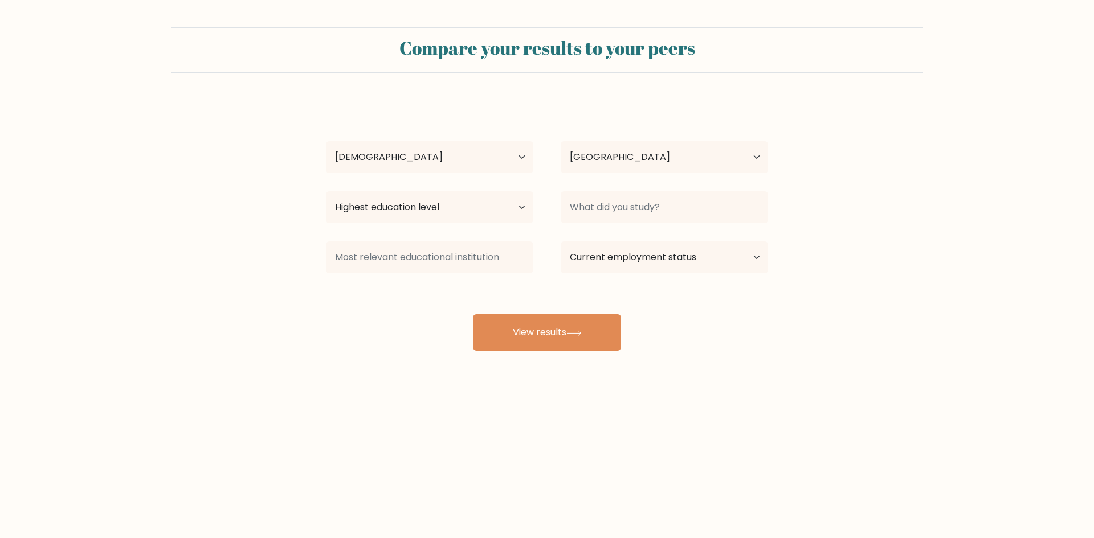
click at [587, 304] on div "asia wood Age Under [DEMOGRAPHIC_DATA] [DEMOGRAPHIC_DATA] [DEMOGRAPHIC_DATA] [D…" at bounding box center [547, 225] width 456 height 251
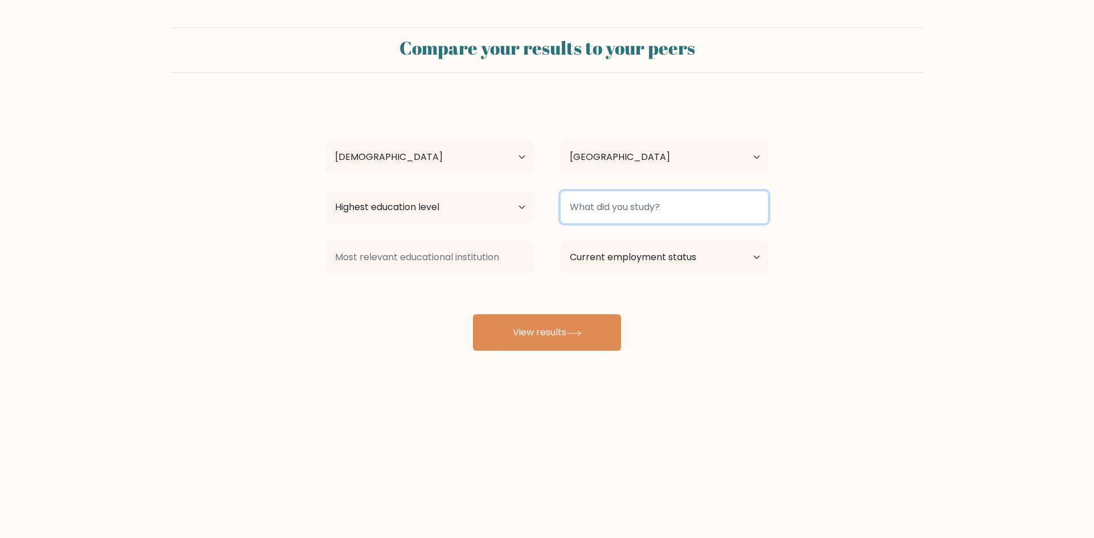
click at [637, 212] on input at bounding box center [663, 207] width 207 height 32
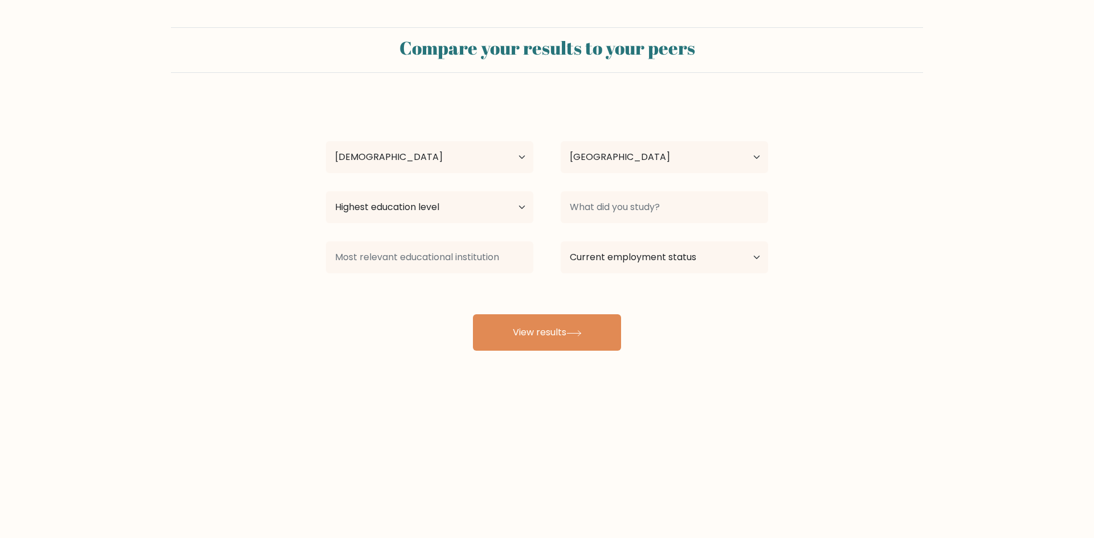
click at [665, 282] on div "asia wood Age Under [DEMOGRAPHIC_DATA] [DEMOGRAPHIC_DATA] [DEMOGRAPHIC_DATA] [D…" at bounding box center [547, 225] width 456 height 251
click at [653, 258] on select "Current employment status Employed Student Retired Other / prefer not to answer" at bounding box center [663, 257] width 207 height 32
select select "student"
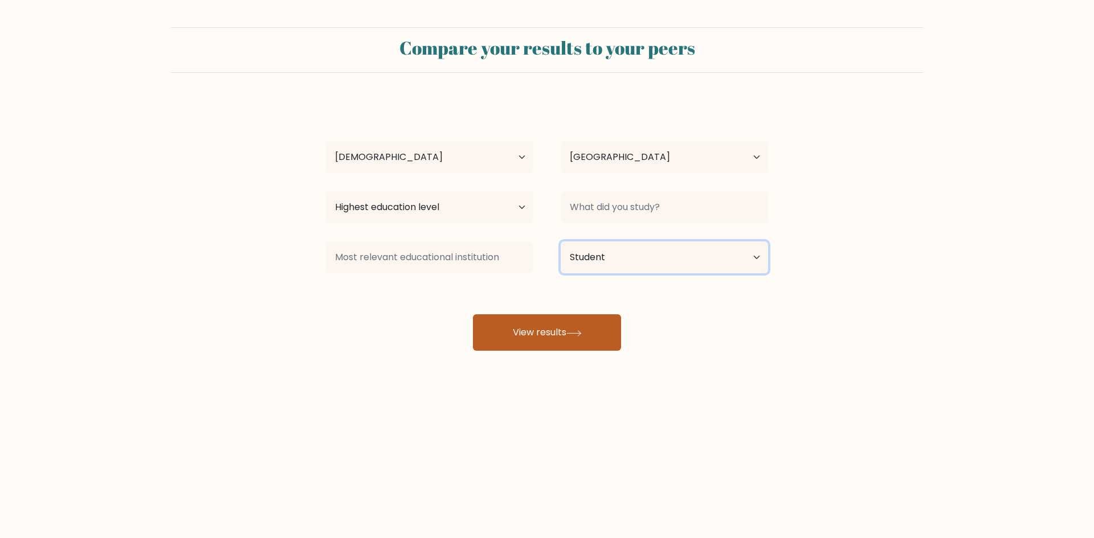
click at [560, 241] on select "Current employment status Employed Student Retired Other / prefer not to answer" at bounding box center [663, 257] width 207 height 32
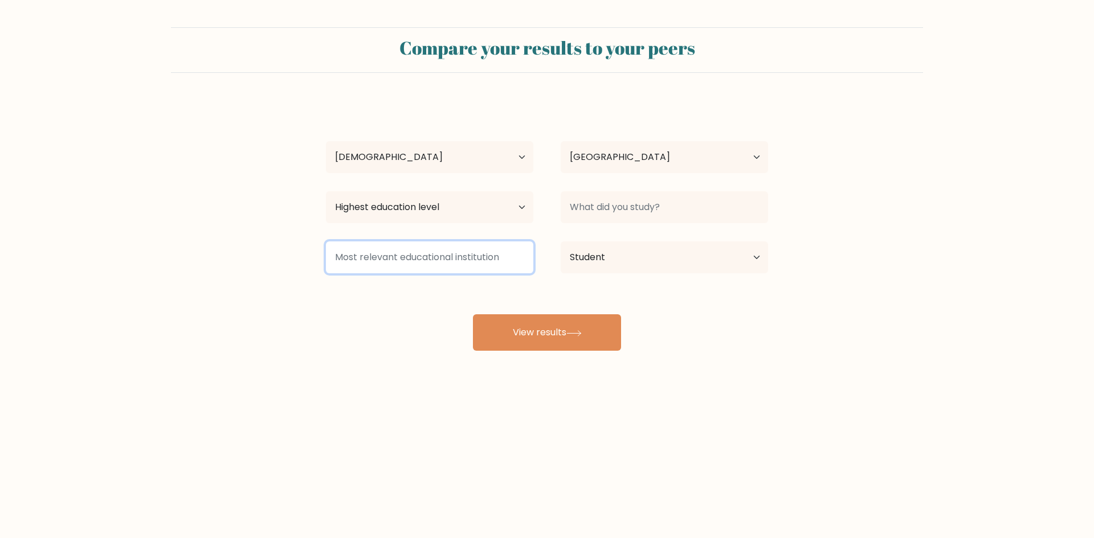
click at [486, 269] on input at bounding box center [429, 257] width 207 height 32
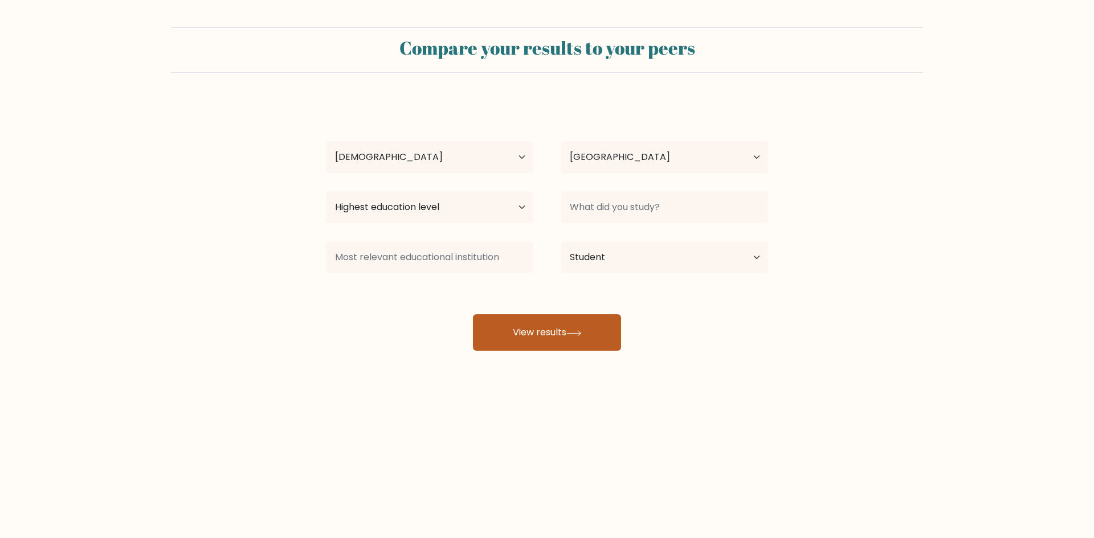
click at [538, 344] on button "View results" at bounding box center [547, 332] width 148 height 36
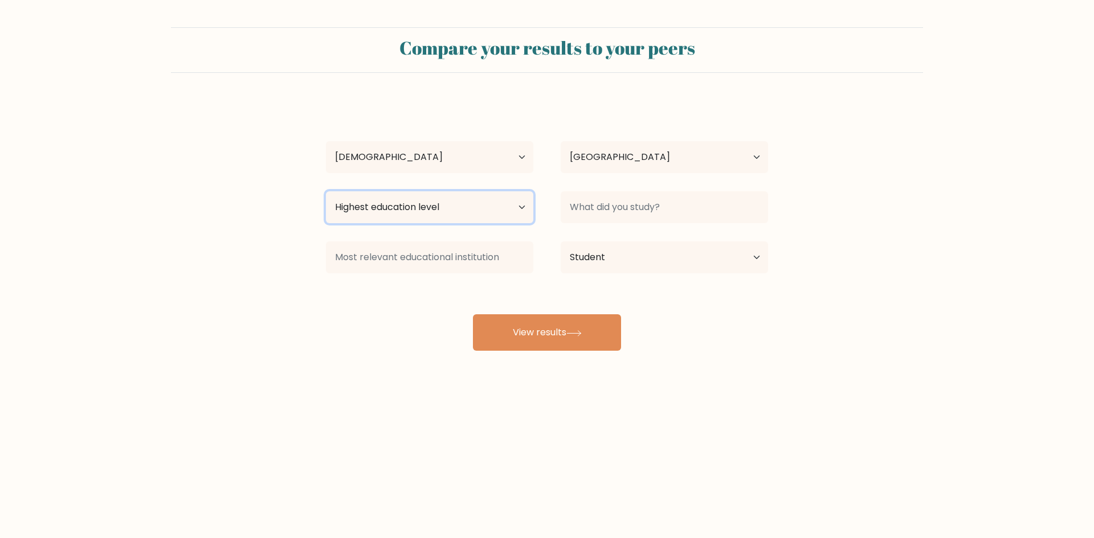
click at [448, 208] on select "Highest education level No schooling Primary Lower Secondary Upper Secondary Oc…" at bounding box center [429, 207] width 207 height 32
select select "upper_secondary"
click at [326, 191] on select "Highest education level No schooling Primary Lower Secondary Upper Secondary Oc…" at bounding box center [429, 207] width 207 height 32
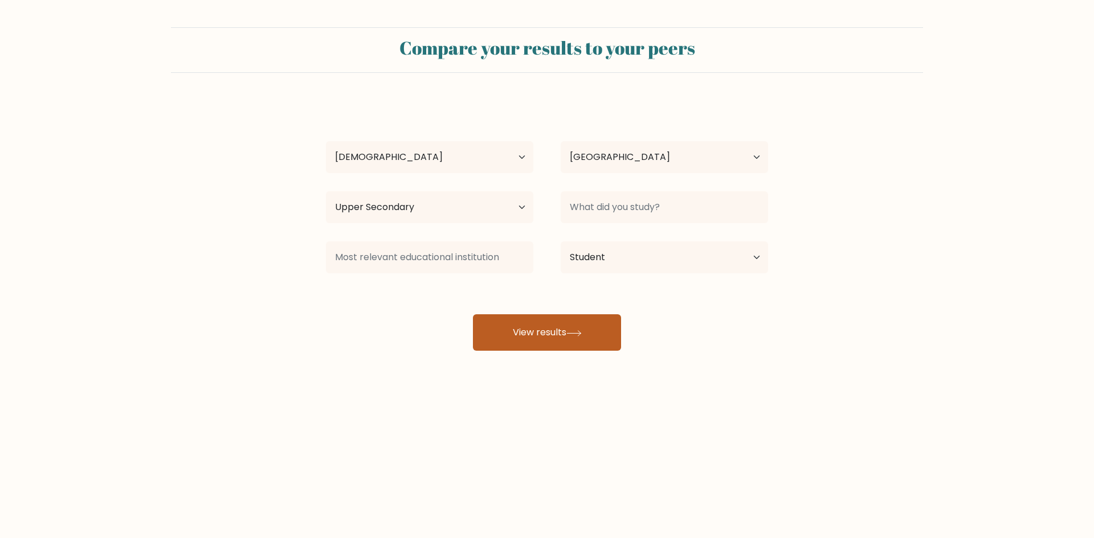
click at [578, 326] on button "View results" at bounding box center [547, 332] width 148 height 36
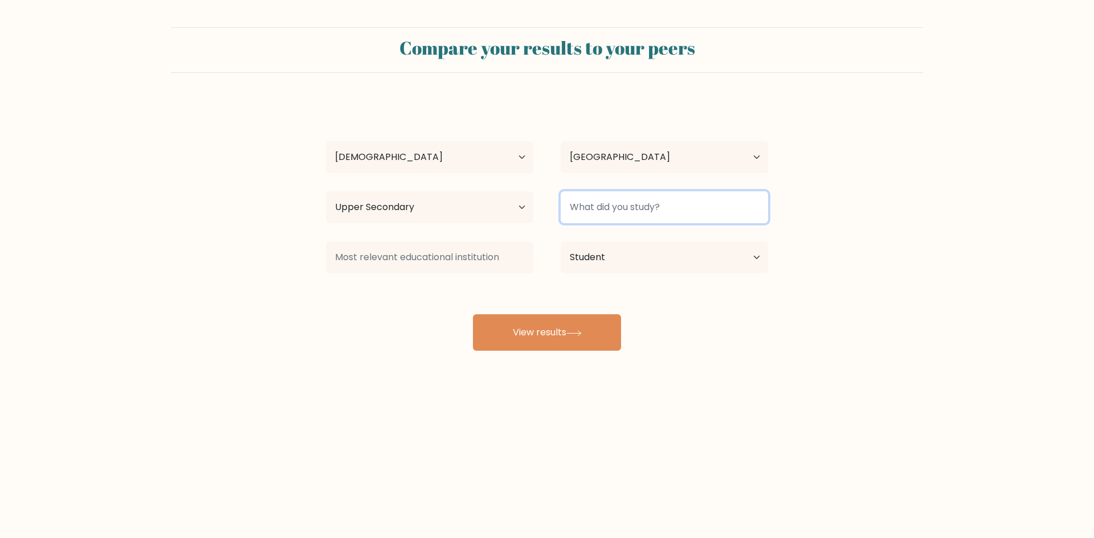
click at [631, 218] on input at bounding box center [663, 207] width 207 height 32
click at [658, 210] on input at bounding box center [663, 207] width 207 height 32
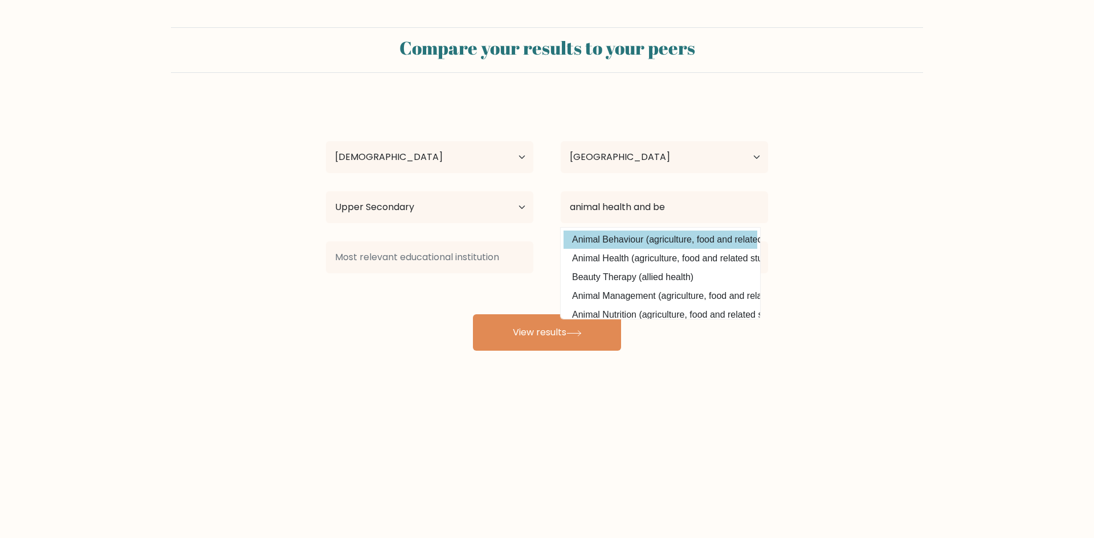
click at [668, 236] on option "Animal Behaviour (agriculture, food and related studies)" at bounding box center [660, 240] width 194 height 18
type input "Animal Behaviour"
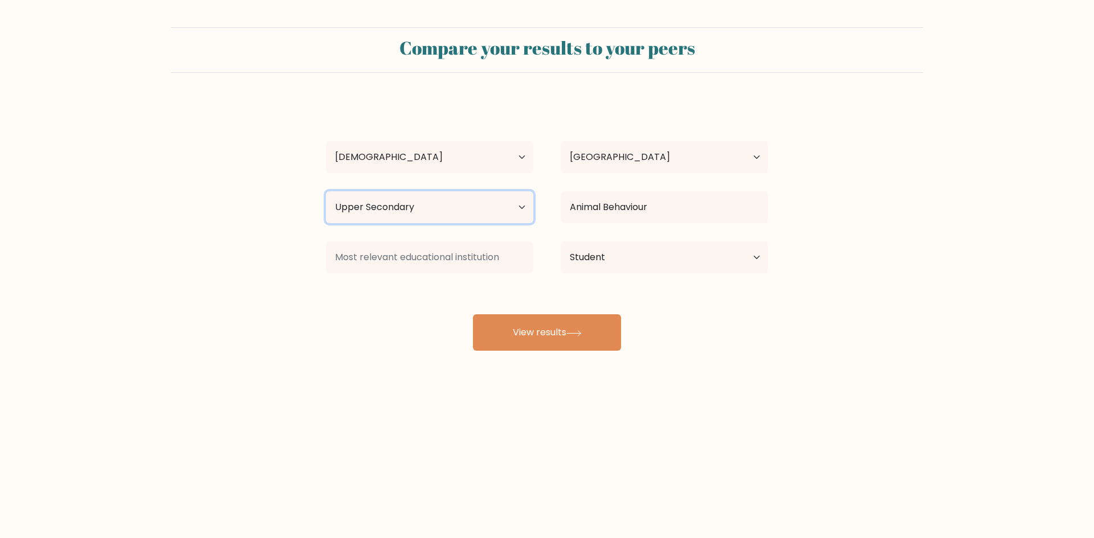
click at [502, 216] on select "Highest education level No schooling Primary Lower Secondary Upper Secondary Oc…" at bounding box center [429, 207] width 207 height 32
select select "bachelors_degree"
click at [326, 191] on select "Highest education level No schooling Primary Lower Secondary Upper Secondary Oc…" at bounding box center [429, 207] width 207 height 32
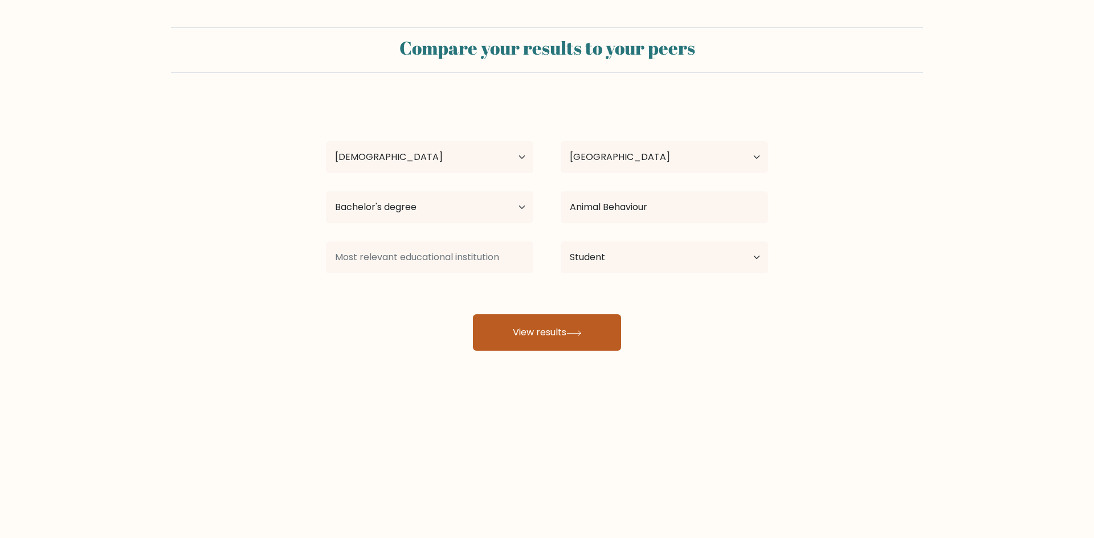
click at [562, 332] on button "View results" at bounding box center [547, 332] width 148 height 36
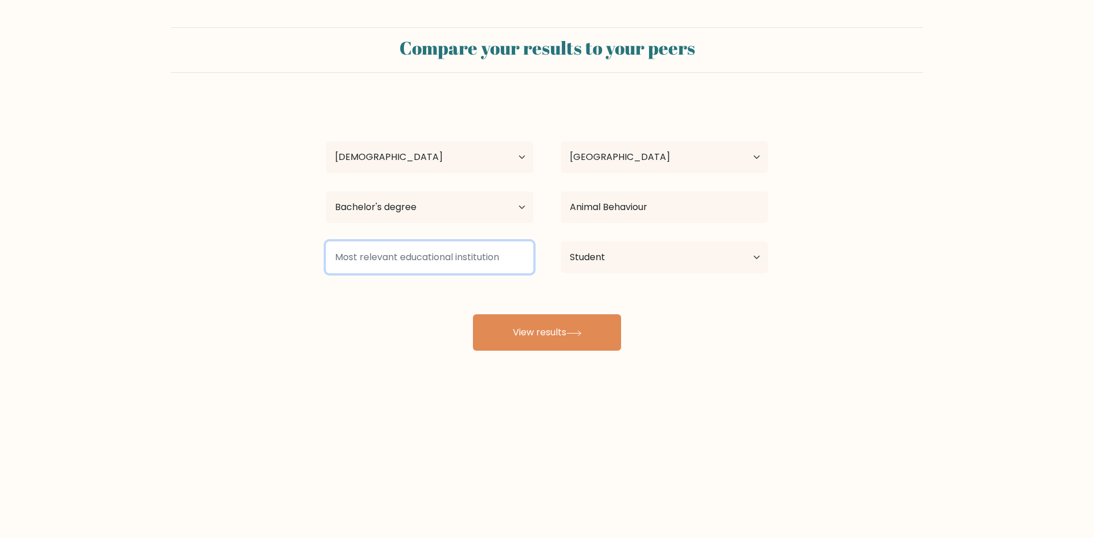
click at [497, 268] on input at bounding box center [429, 257] width 207 height 32
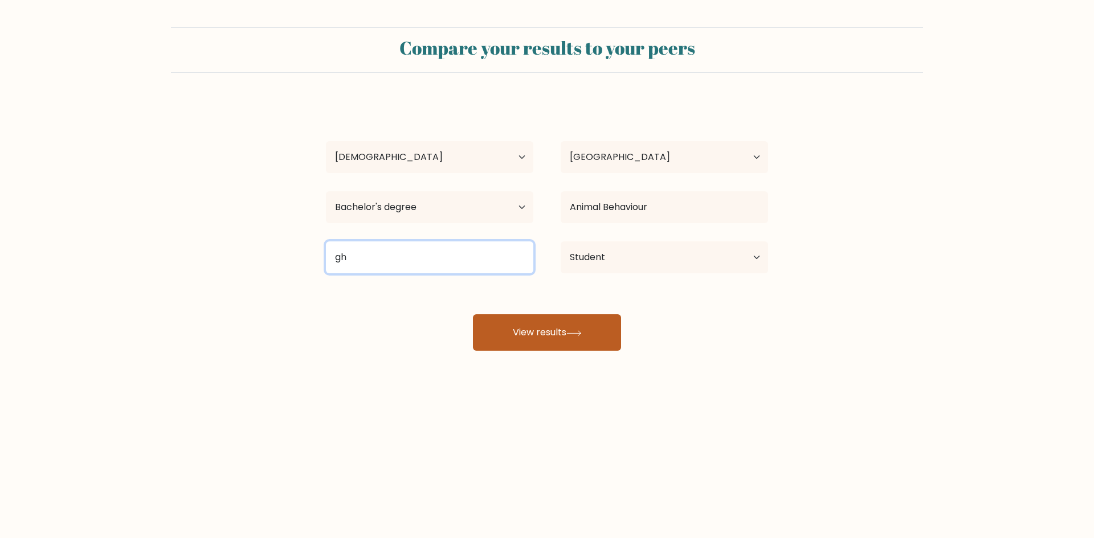
type input "gh"
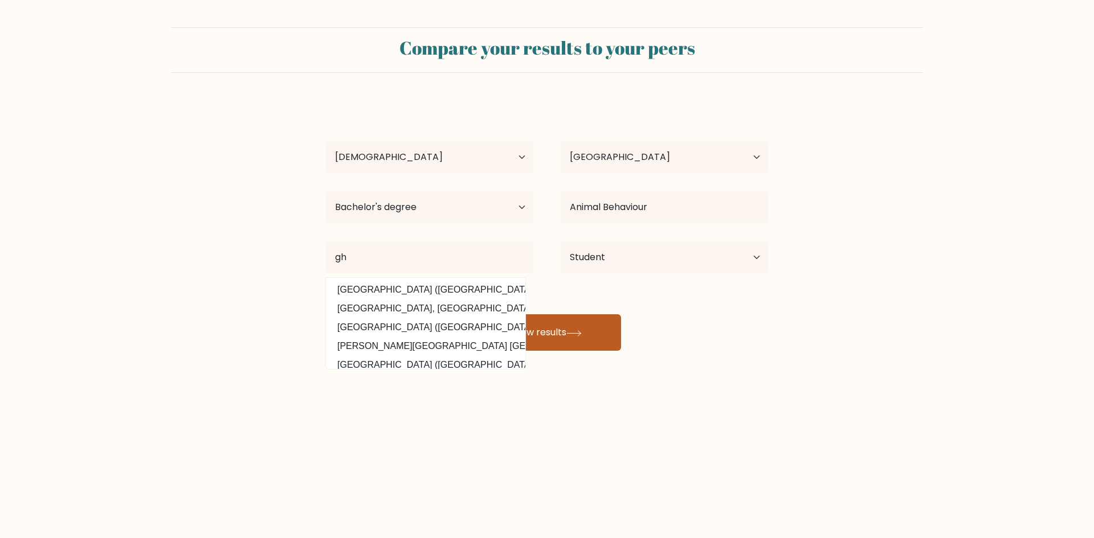
click at [532, 322] on button "View results" at bounding box center [547, 332] width 148 height 36
